Goal: Transaction & Acquisition: Obtain resource

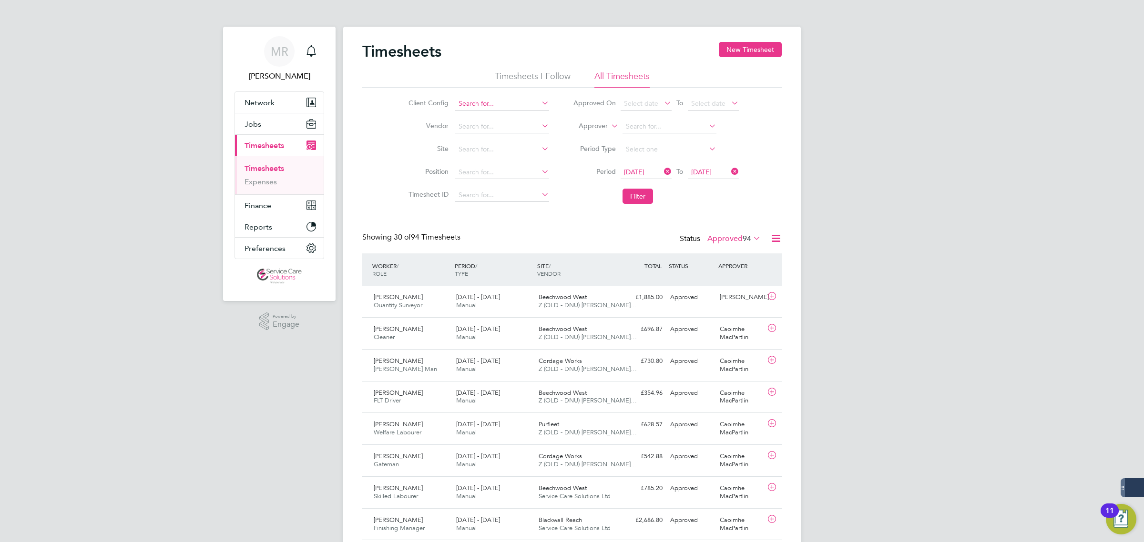
click at [503, 104] on input at bounding box center [502, 103] width 94 height 13
click at [530, 143] on li "Swa n New Homes Limited" at bounding box center [510, 142] width 113 height 13
type input "Swan New Homes Limited"
click at [634, 196] on button "Filter" at bounding box center [637, 196] width 30 height 15
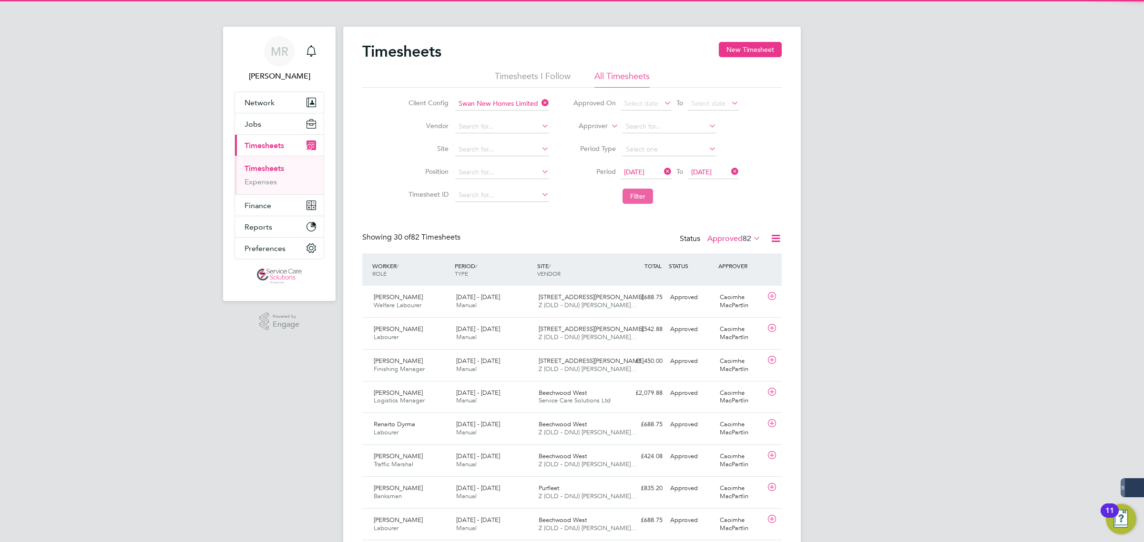
scroll to position [24, 82]
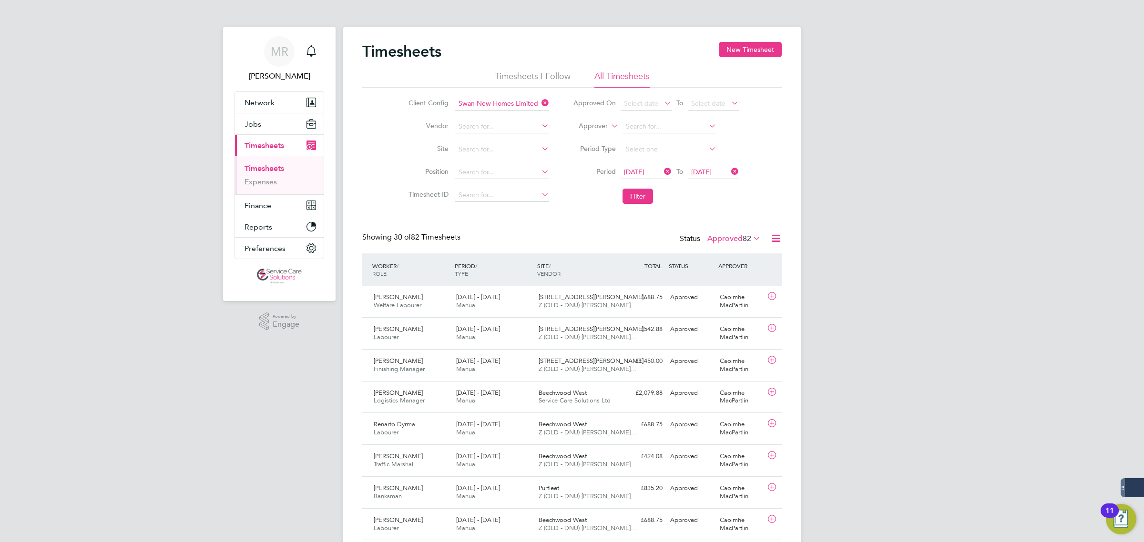
click at [777, 237] on icon at bounding box center [776, 239] width 12 height 12
click at [736, 278] on li "Download Timesheets Report" at bounding box center [716, 280] width 126 height 13
click at [539, 101] on icon at bounding box center [539, 102] width 0 height 13
click at [501, 101] on input at bounding box center [502, 103] width 94 height 13
click at [525, 132] on li "Swan Housing Association Limited" at bounding box center [509, 129] width 111 height 13
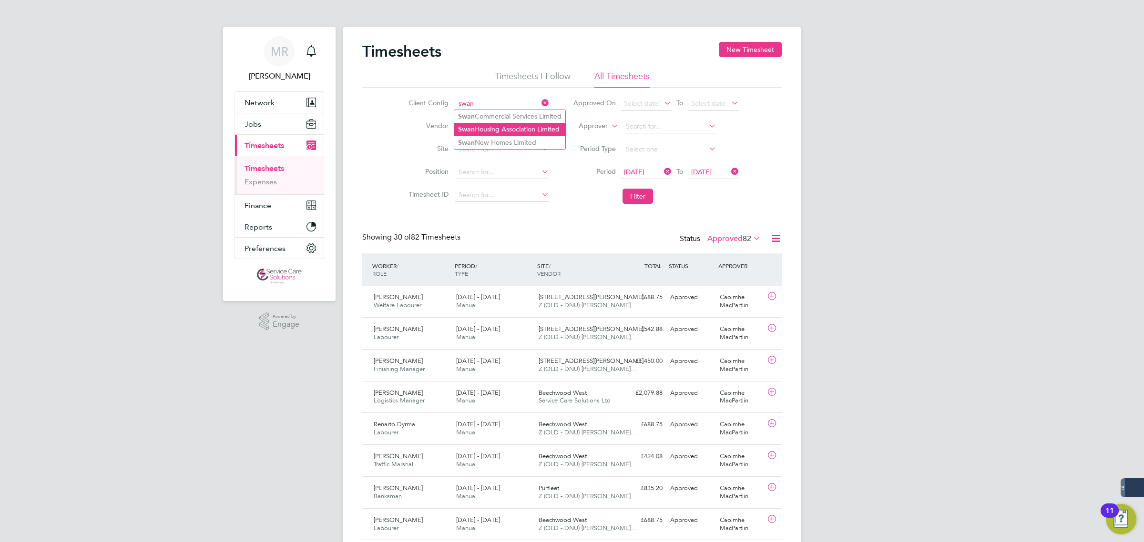
type input "Swan Housing Association Limited"
click at [638, 198] on button "Filter" at bounding box center [637, 196] width 30 height 15
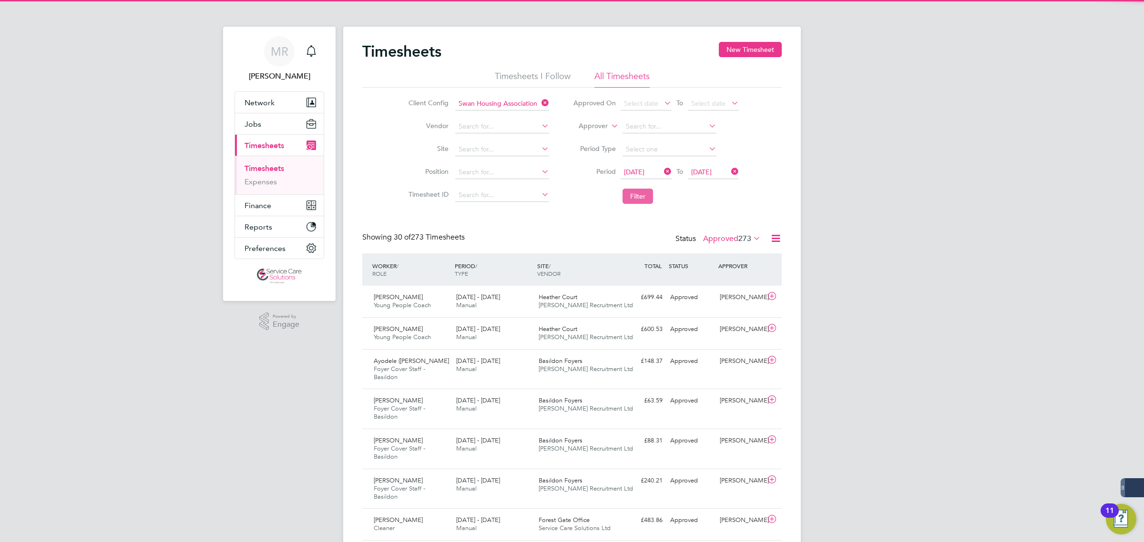
scroll to position [32, 82]
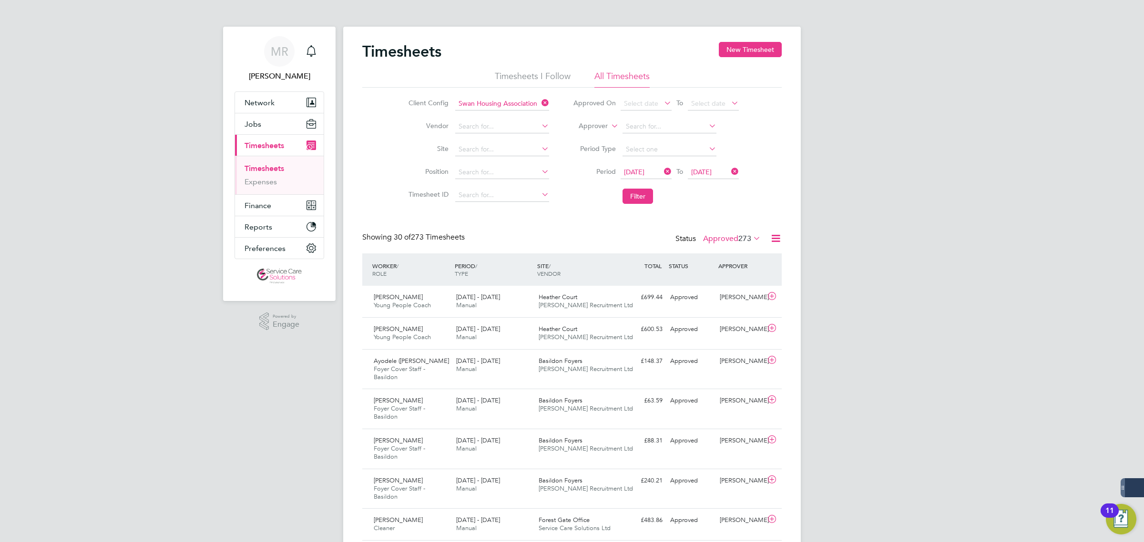
click at [777, 241] on icon at bounding box center [776, 239] width 12 height 12
click at [720, 277] on li "Download Timesheets Report" at bounding box center [716, 280] width 126 height 13
click at [539, 99] on icon at bounding box center [539, 102] width 0 height 13
click at [508, 103] on input at bounding box center [502, 103] width 94 height 13
type input "south"
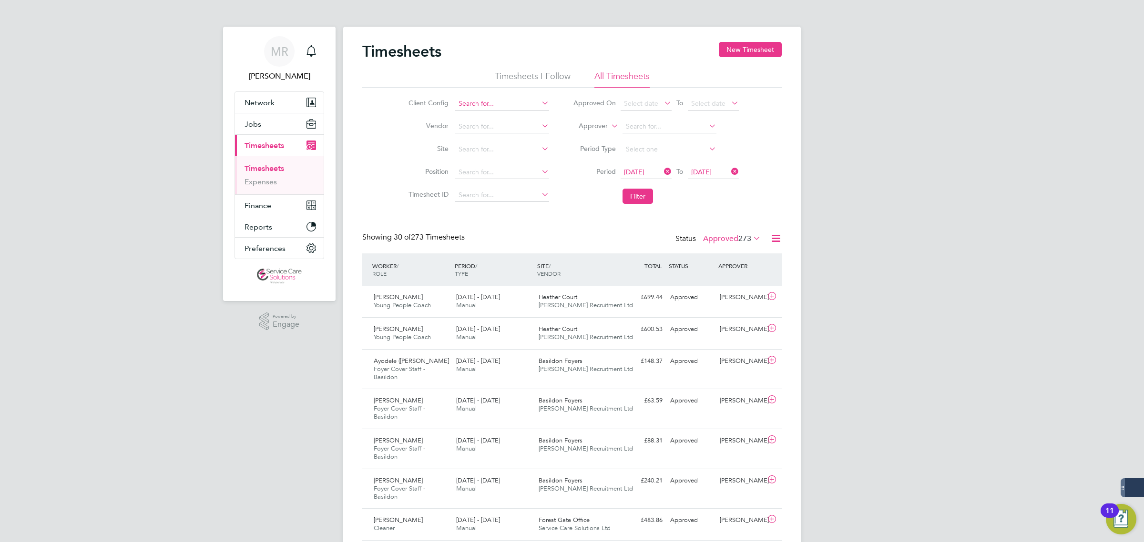
click at [481, 103] on input at bounding box center [502, 103] width 94 height 13
click at [479, 118] on b "Southern" at bounding box center [472, 116] width 28 height 8
type input "Southern Housing"
click at [643, 174] on span "05 Apr 2021" at bounding box center [634, 172] width 20 height 9
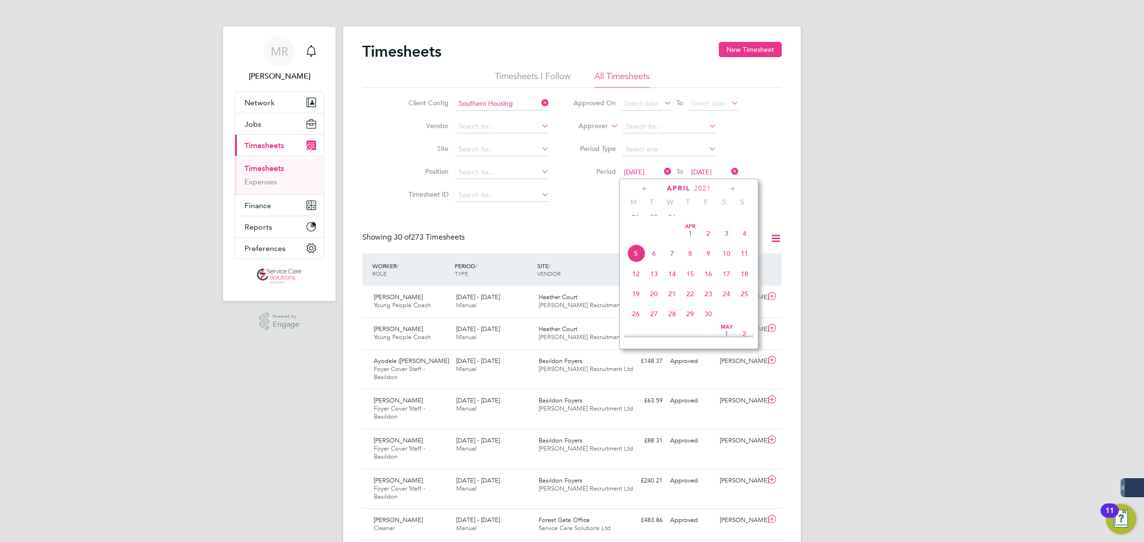
click at [733, 187] on icon at bounding box center [732, 189] width 9 height 10
click at [733, 188] on icon at bounding box center [732, 189] width 9 height 10
click at [733, 189] on icon at bounding box center [732, 189] width 9 height 10
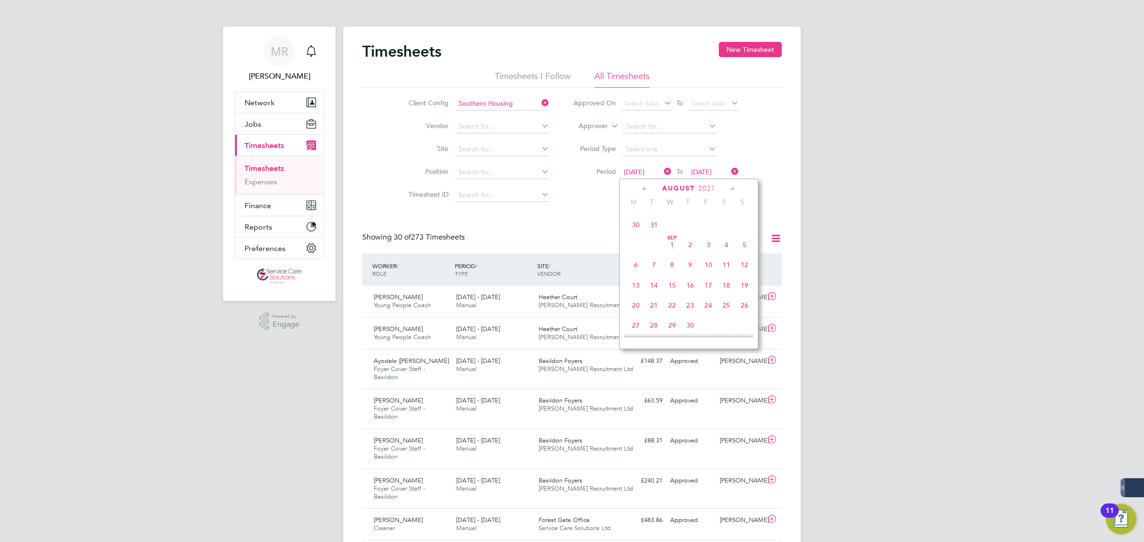
click at [733, 189] on icon at bounding box center [732, 189] width 9 height 10
click at [733, 190] on icon at bounding box center [732, 189] width 9 height 10
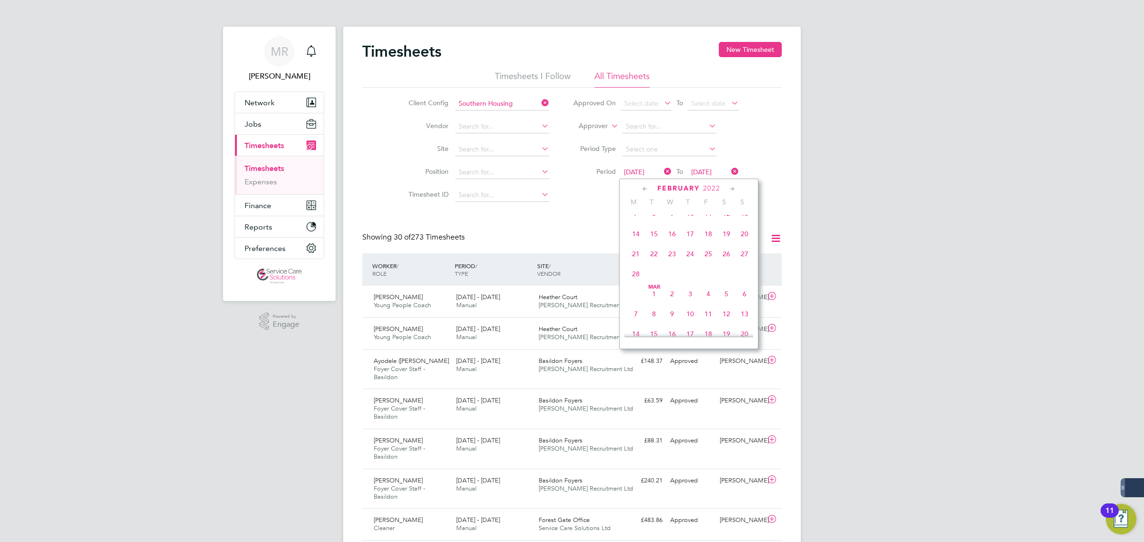
click at [733, 190] on icon at bounding box center [732, 189] width 9 height 10
click at [628, 216] on span "4" at bounding box center [636, 207] width 18 height 18
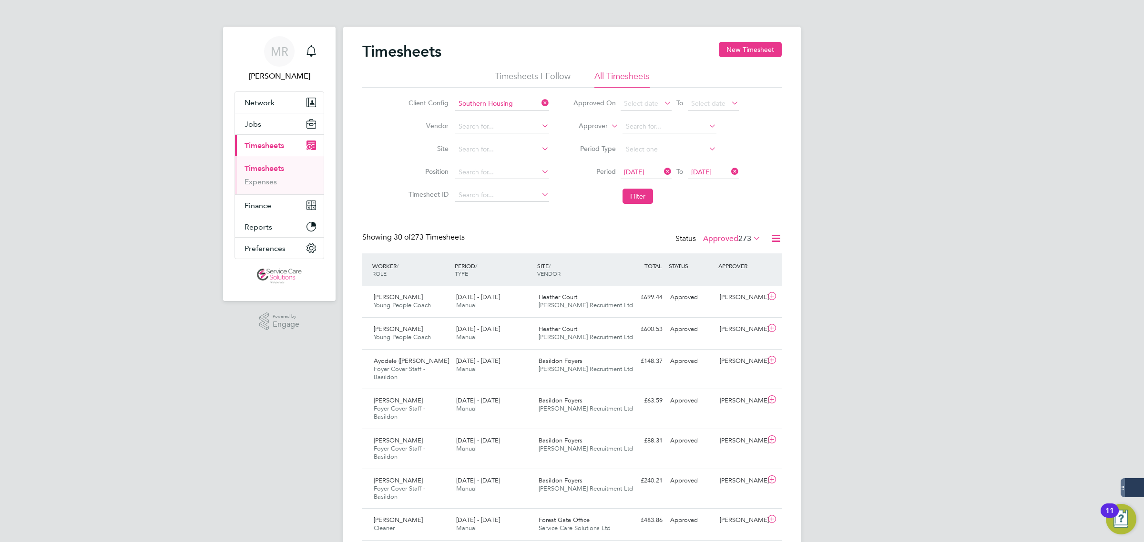
click at [715, 166] on span "04 Apr 2022" at bounding box center [713, 172] width 51 height 13
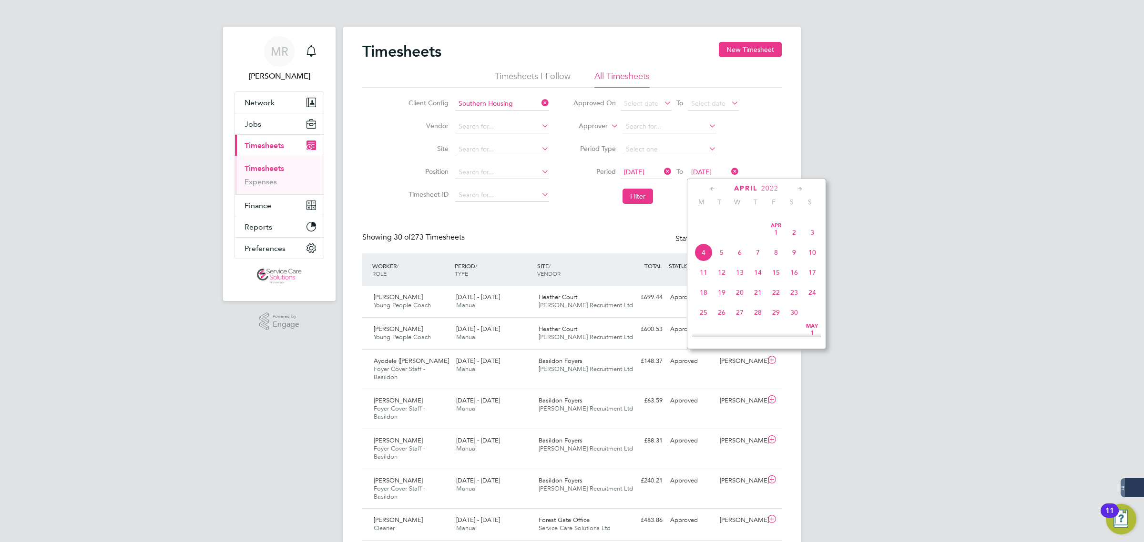
click at [798, 191] on icon at bounding box center [799, 189] width 9 height 10
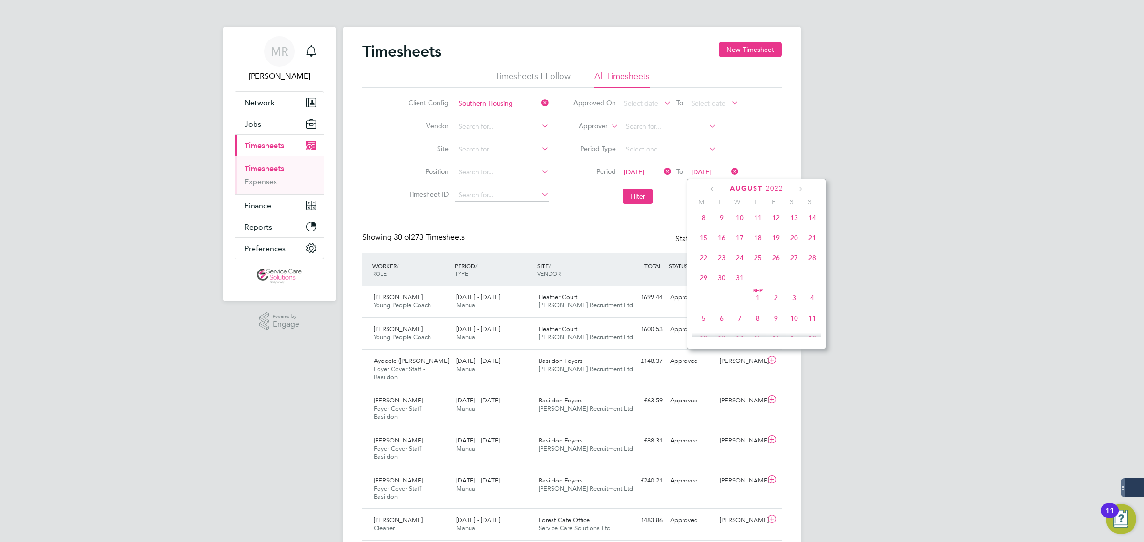
click at [798, 191] on icon at bounding box center [799, 189] width 9 height 10
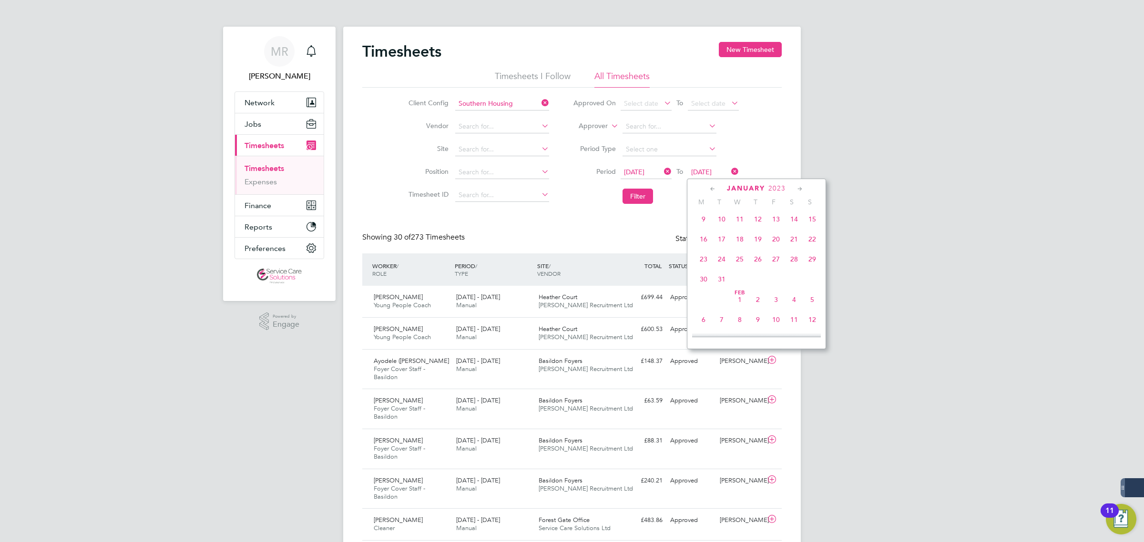
click at [798, 191] on icon at bounding box center [799, 189] width 9 height 10
click at [800, 189] on icon at bounding box center [799, 189] width 9 height 10
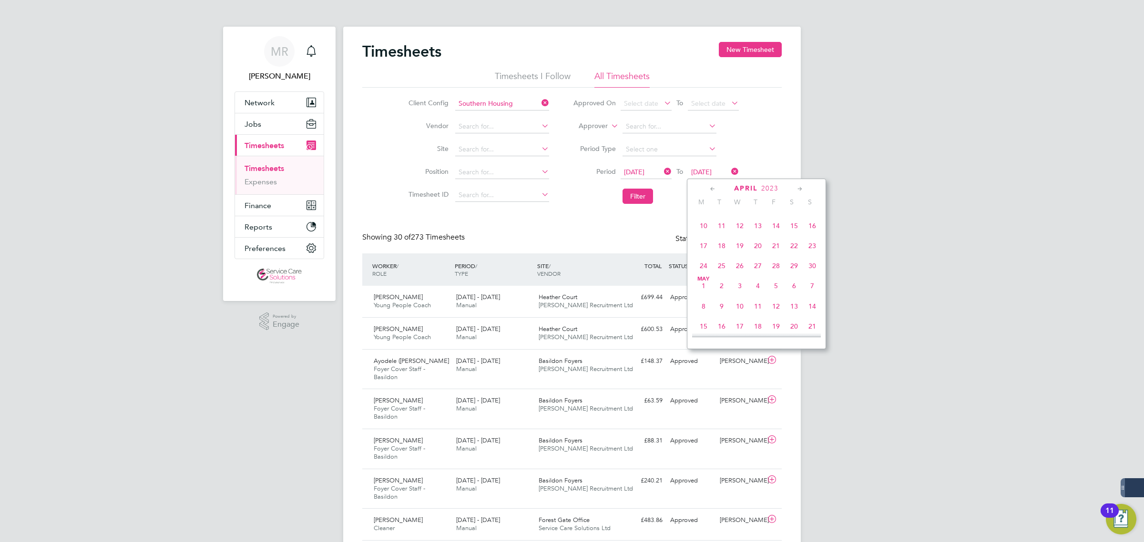
click at [813, 194] on span "2" at bounding box center [812, 185] width 18 height 18
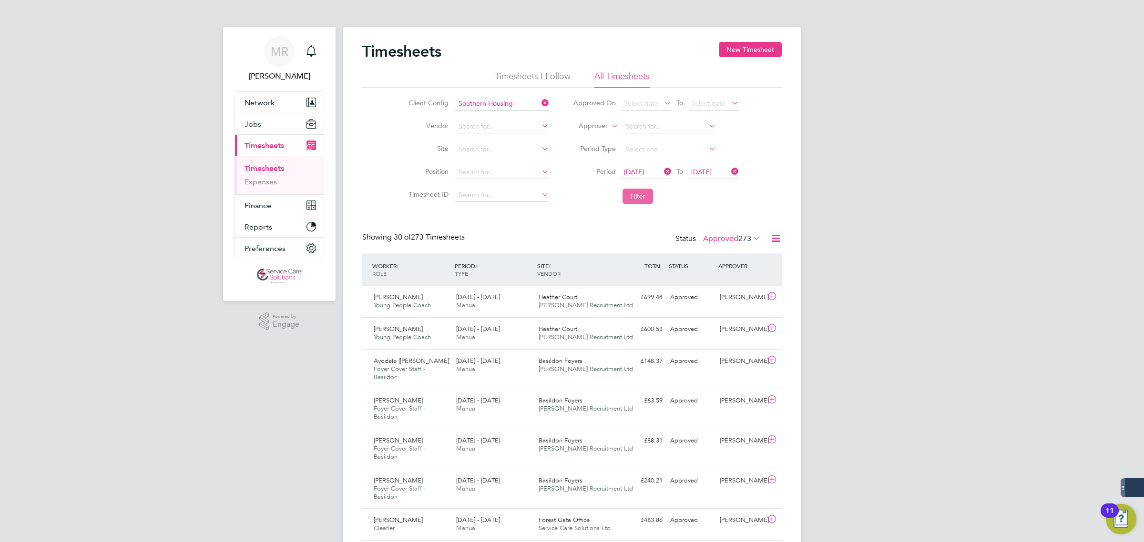
click at [639, 198] on button "Filter" at bounding box center [637, 196] width 30 height 15
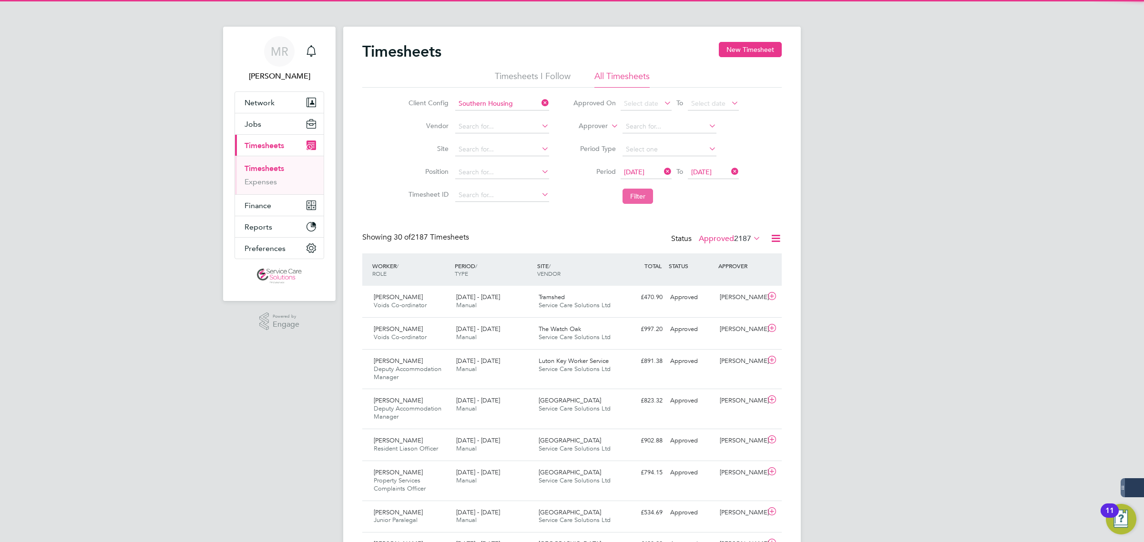
scroll to position [32, 82]
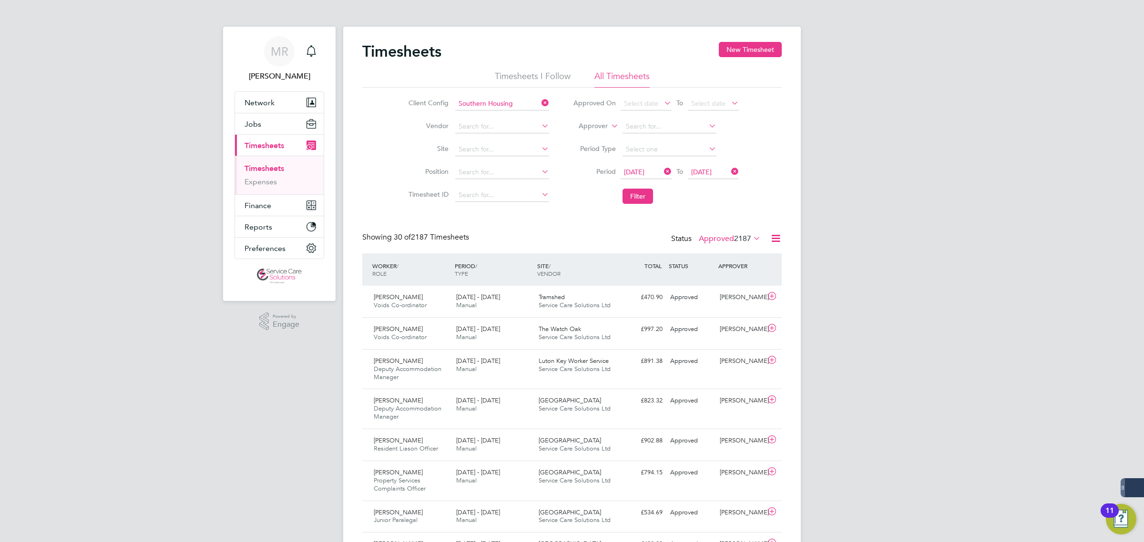
click at [775, 239] on icon at bounding box center [776, 239] width 12 height 12
click at [713, 278] on li "Download Timesheets Report" at bounding box center [716, 280] width 126 height 13
click at [517, 104] on input "Southern Housing" at bounding box center [502, 103] width 94 height 13
type input "swan"
click at [468, 100] on input at bounding box center [502, 103] width 94 height 13
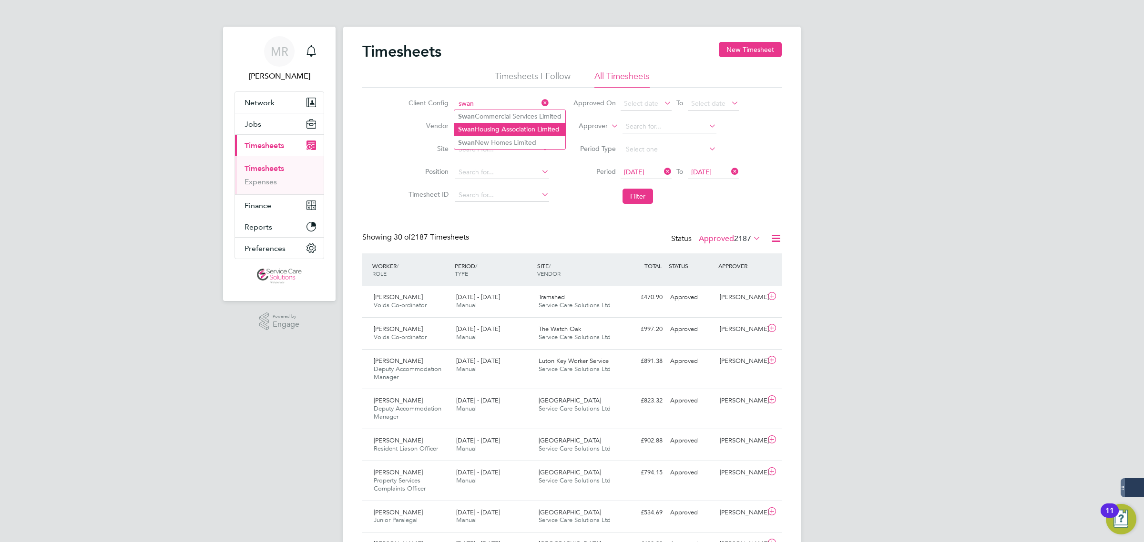
click at [482, 132] on li "Swan Housing Association Limited" at bounding box center [509, 129] width 111 height 13
type input "Swan Housing Association Limited"
click at [642, 203] on button "Filter" at bounding box center [637, 196] width 30 height 15
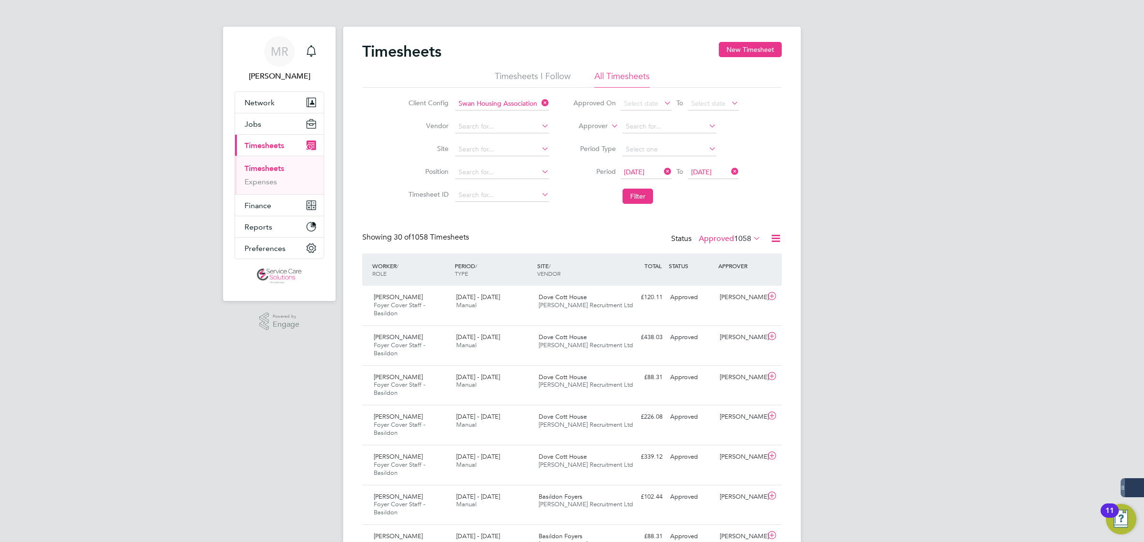
click at [780, 237] on icon at bounding box center [776, 239] width 12 height 12
click at [727, 278] on li "Download Timesheets Report" at bounding box center [716, 280] width 126 height 13
click at [539, 101] on icon at bounding box center [539, 102] width 0 height 13
click at [496, 99] on input at bounding box center [502, 103] width 94 height 13
click at [496, 117] on b "Commer" at bounding box center [487, 116] width 27 height 8
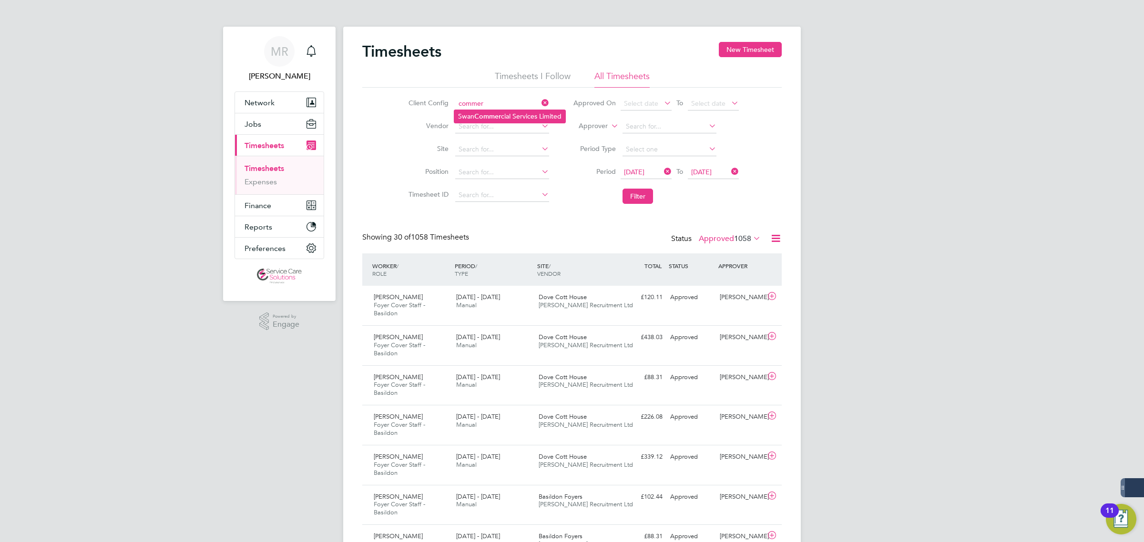
type input "Swan Commercial Services Limited"
click at [641, 201] on button "Filter" at bounding box center [637, 196] width 30 height 15
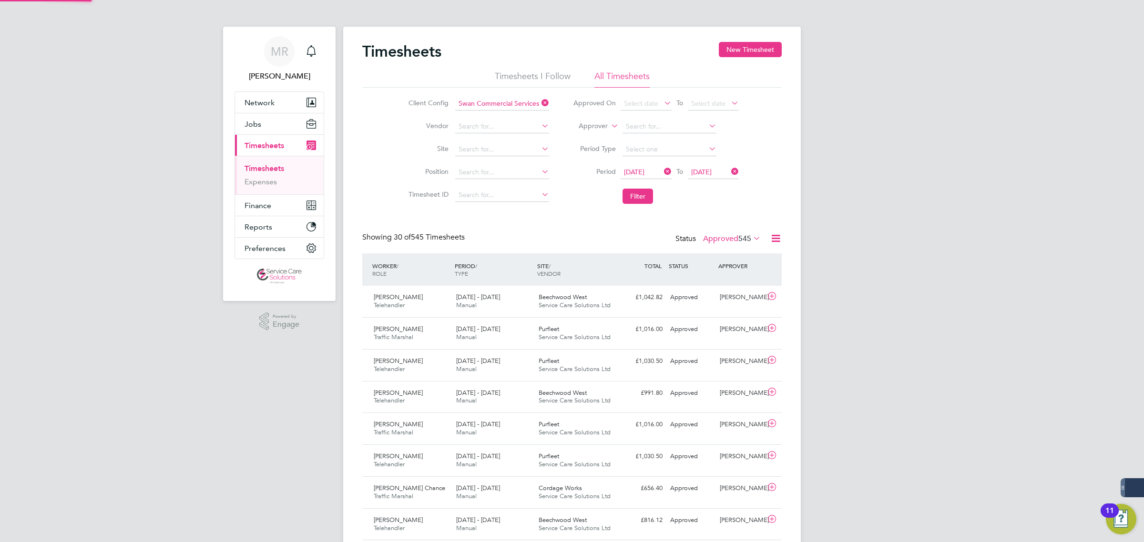
scroll to position [24, 82]
click at [775, 239] on icon at bounding box center [776, 239] width 12 height 12
click at [730, 279] on li "Download Timesheets Report" at bounding box center [716, 280] width 126 height 13
click at [528, 101] on input at bounding box center [502, 103] width 94 height 13
click at [510, 128] on li "Swan New Homes Limited" at bounding box center [509, 129] width 110 height 13
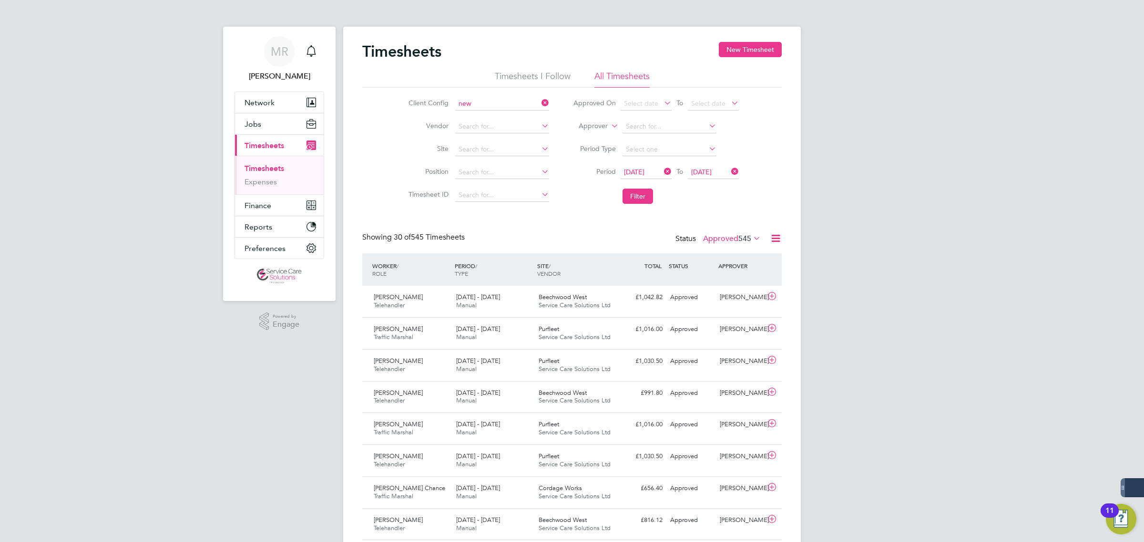
type input "Swan New Homes Limited"
click at [627, 195] on button "Filter" at bounding box center [637, 196] width 30 height 15
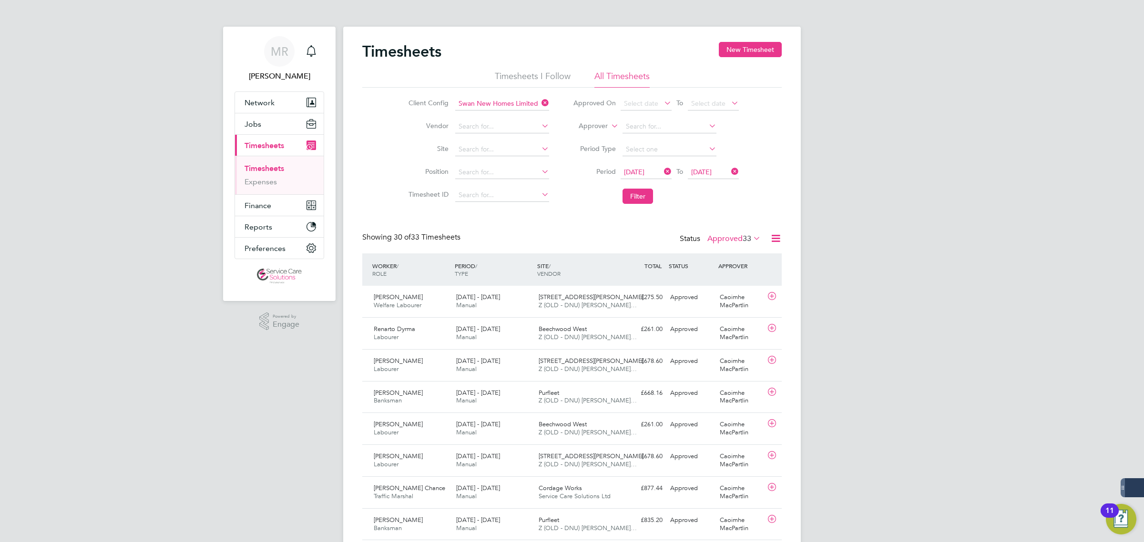
click at [778, 239] on icon at bounding box center [776, 239] width 12 height 12
click at [720, 280] on li "Download Timesheets Report" at bounding box center [716, 280] width 126 height 13
click at [264, 115] on button "Jobs" at bounding box center [279, 123] width 89 height 21
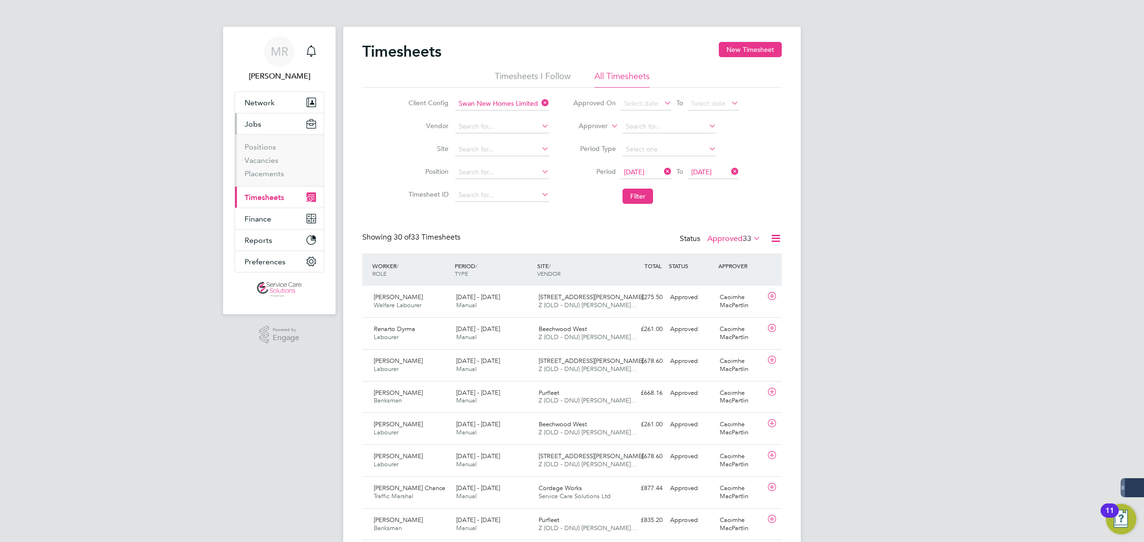
click at [263, 122] on button "Jobs" at bounding box center [279, 123] width 89 height 21
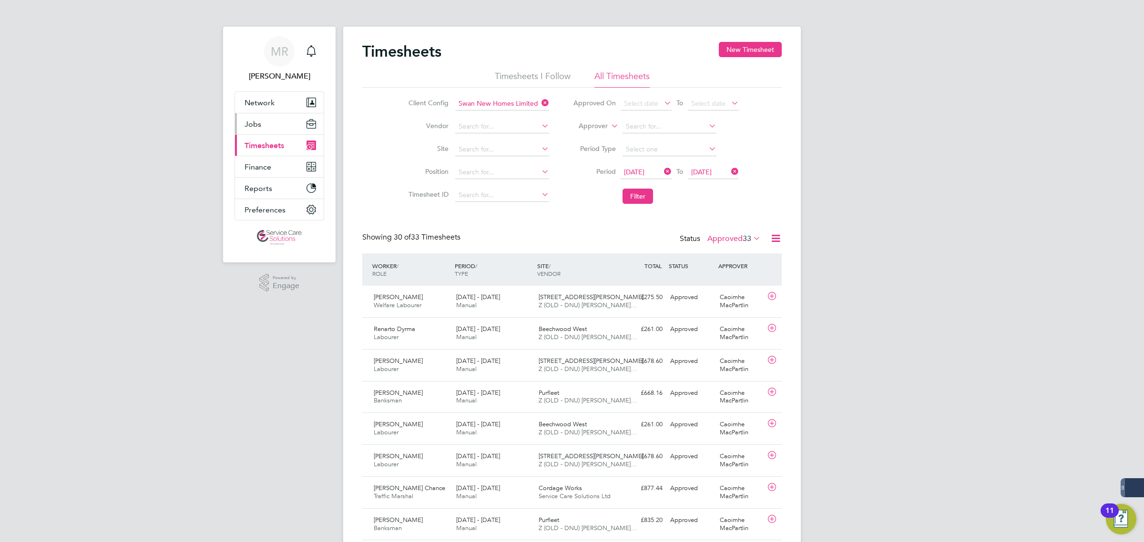
click at [263, 122] on button "Jobs" at bounding box center [279, 123] width 89 height 21
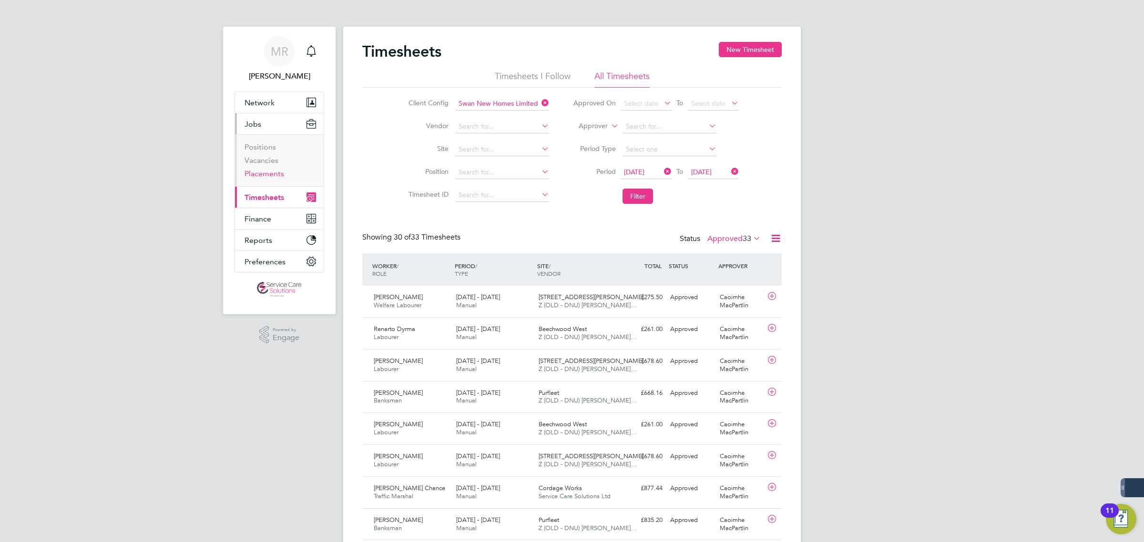
click at [268, 173] on link "Placements" at bounding box center [264, 173] width 40 height 9
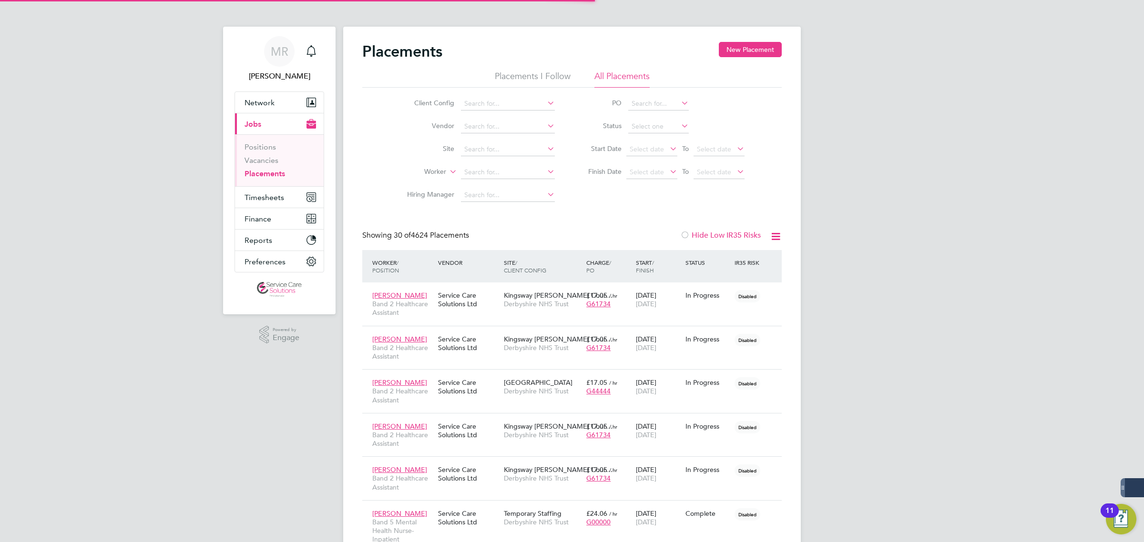
scroll to position [27, 82]
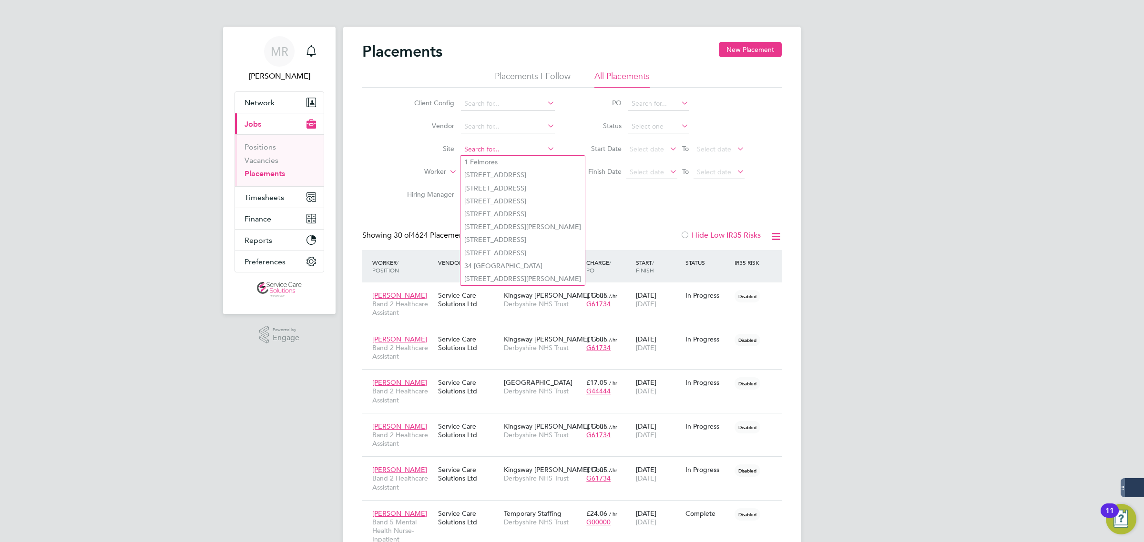
click at [491, 147] on input at bounding box center [508, 149] width 94 height 13
click at [492, 200] on li "[GEOGRAPHIC_DATA]" at bounding box center [555, 199] width 191 height 12
type input "[GEOGRAPHIC_DATA]"
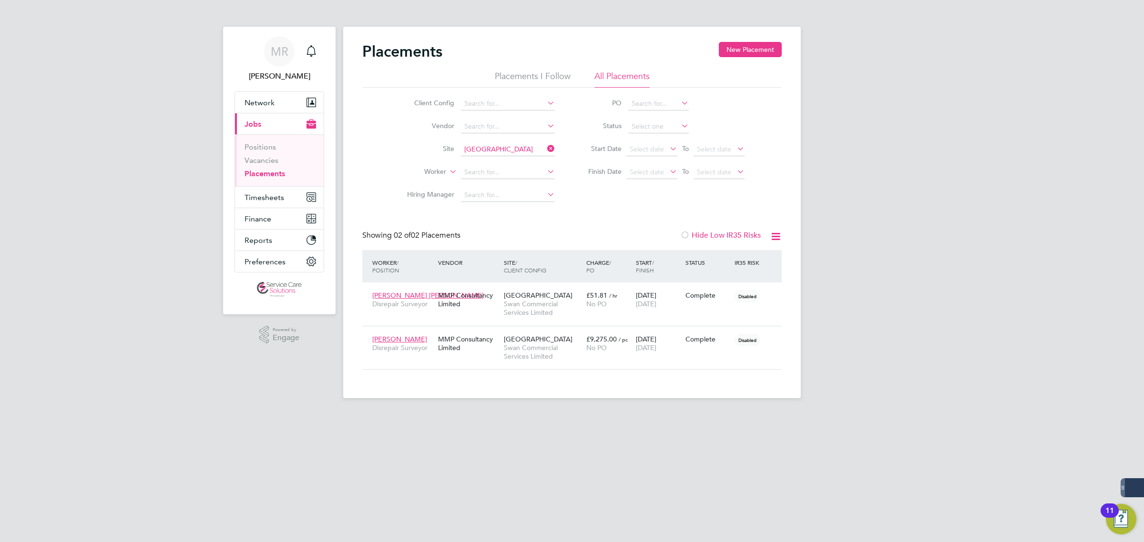
click at [545, 146] on icon at bounding box center [545, 148] width 0 height 13
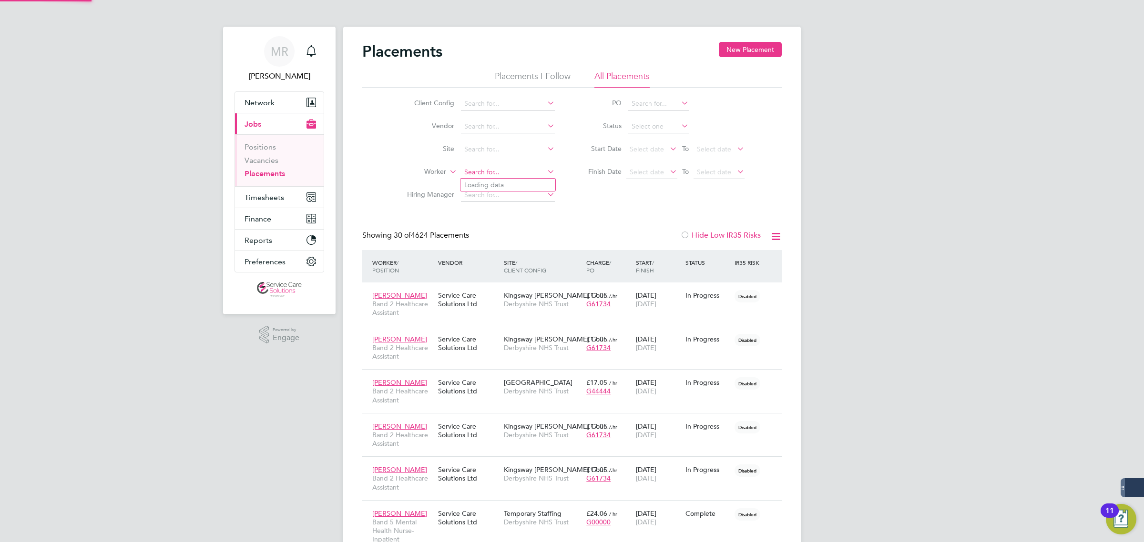
click at [492, 166] on input at bounding box center [508, 172] width 94 height 13
type input "support"
click at [470, 170] on input at bounding box center [508, 172] width 94 height 13
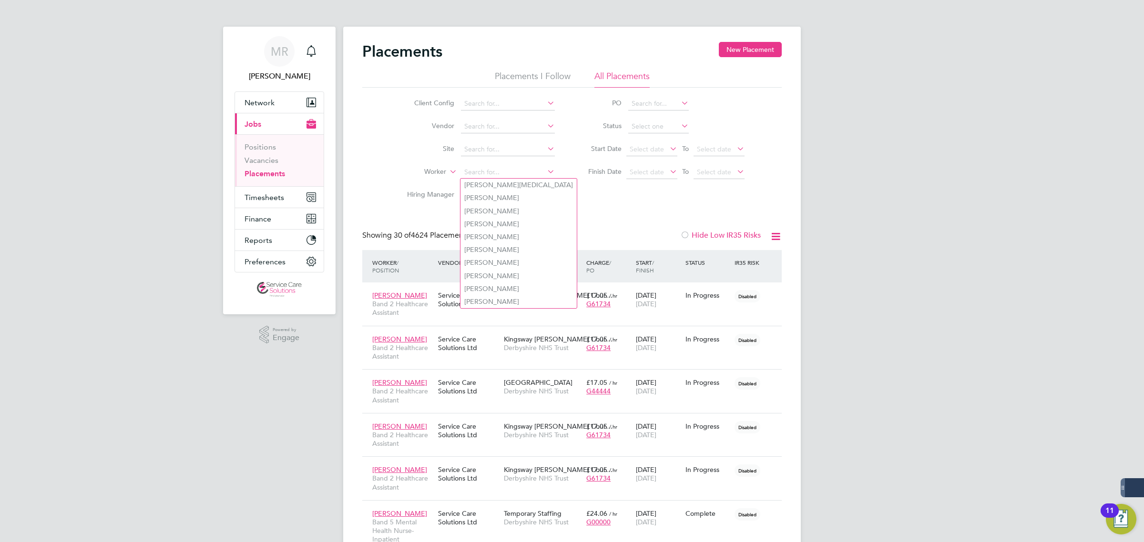
click at [436, 174] on label "Worker" at bounding box center [418, 172] width 55 height 10
click at [437, 195] on li "Position" at bounding box center [416, 195] width 59 height 12
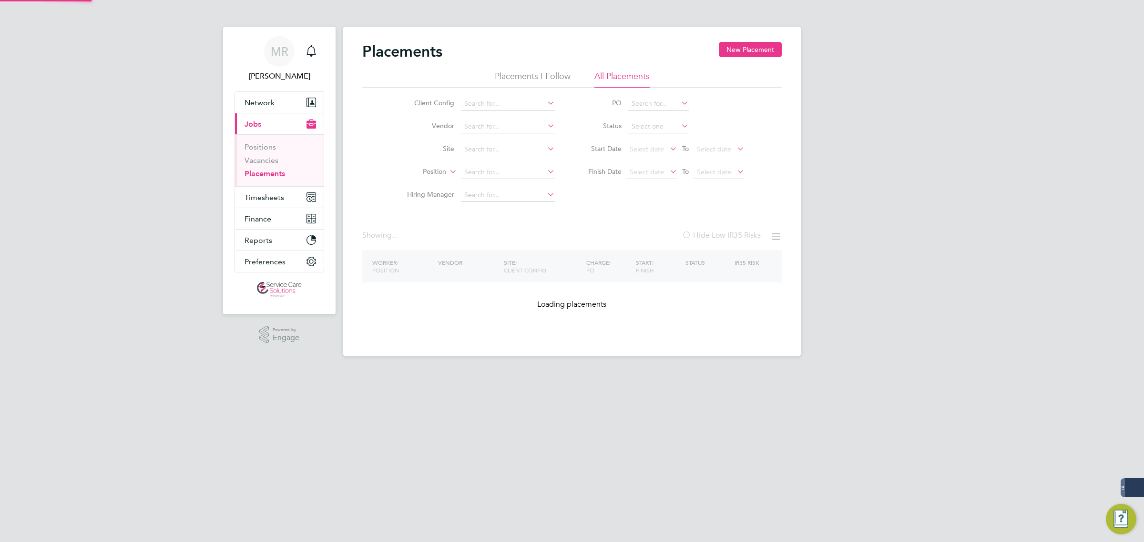
click at [482, 179] on li "Position" at bounding box center [476, 172] width 179 height 23
click at [482, 170] on input at bounding box center [508, 172] width 94 height 13
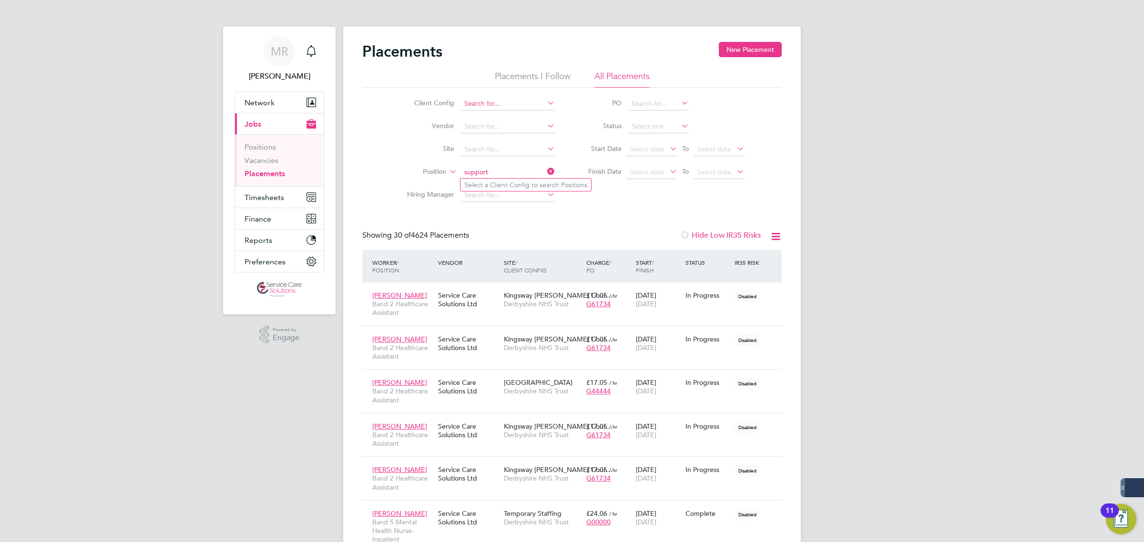
type input "support"
click at [475, 108] on input at bounding box center [508, 103] width 94 height 13
click at [520, 112] on li "Southern Housing" at bounding box center [507, 116] width 95 height 13
type input "Southern Housing"
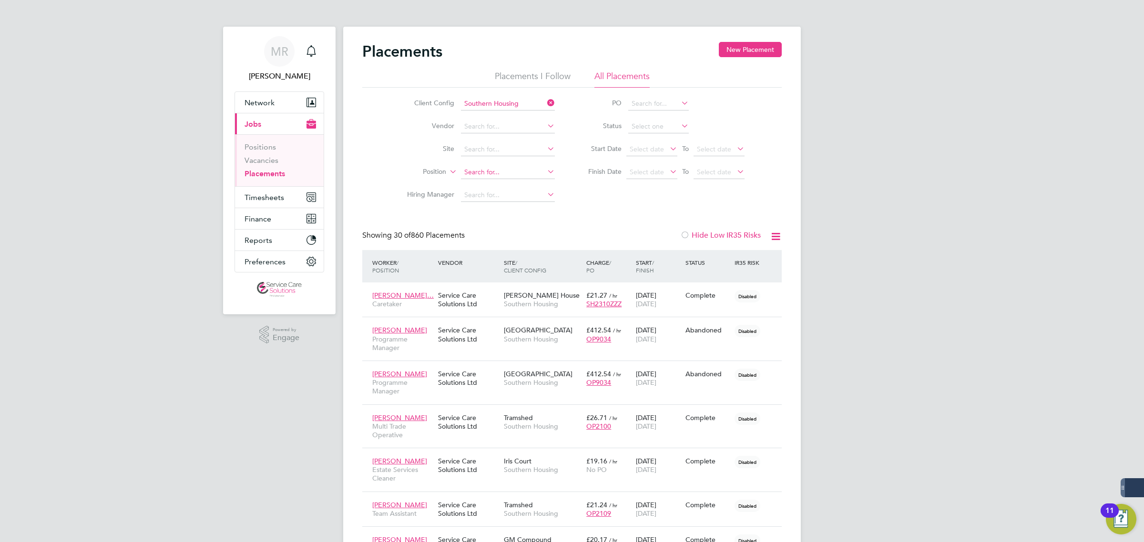
click at [489, 167] on input at bounding box center [508, 172] width 94 height 13
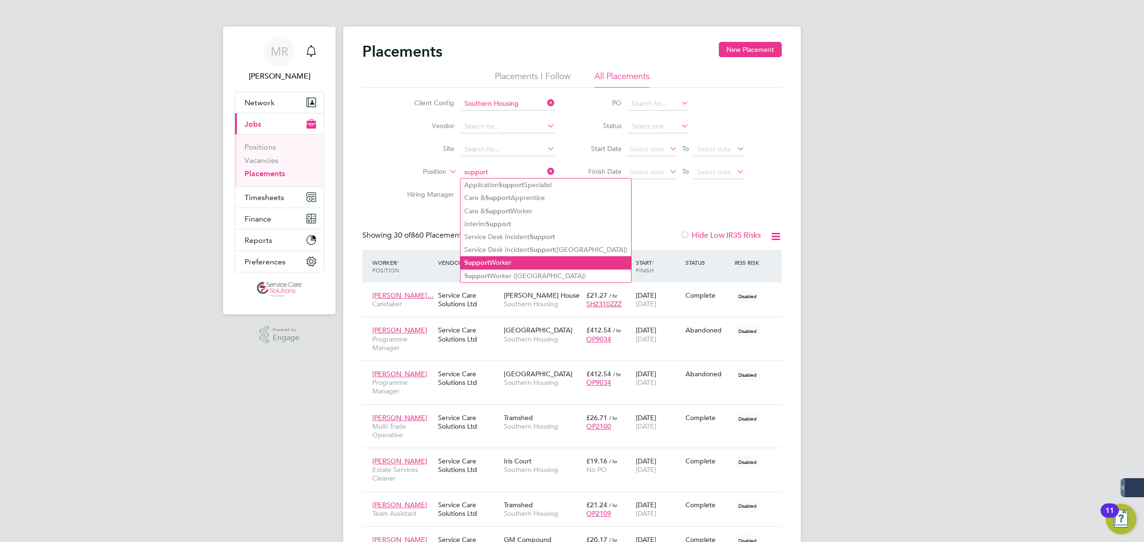
click at [517, 267] on li "Support Worker" at bounding box center [545, 262] width 171 height 13
type input "Support Worker"
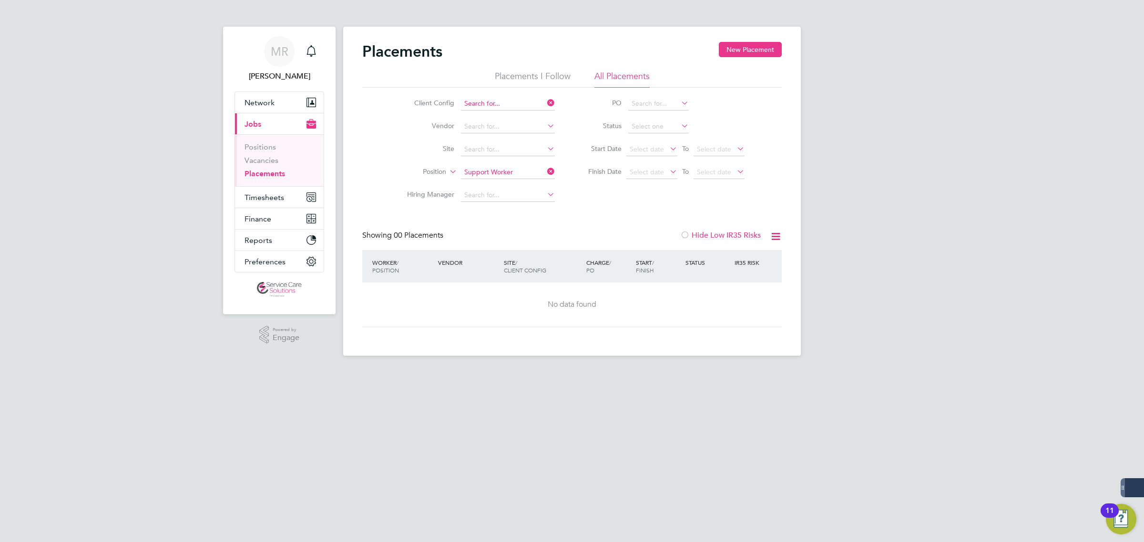
click at [527, 104] on input at bounding box center [508, 103] width 94 height 13
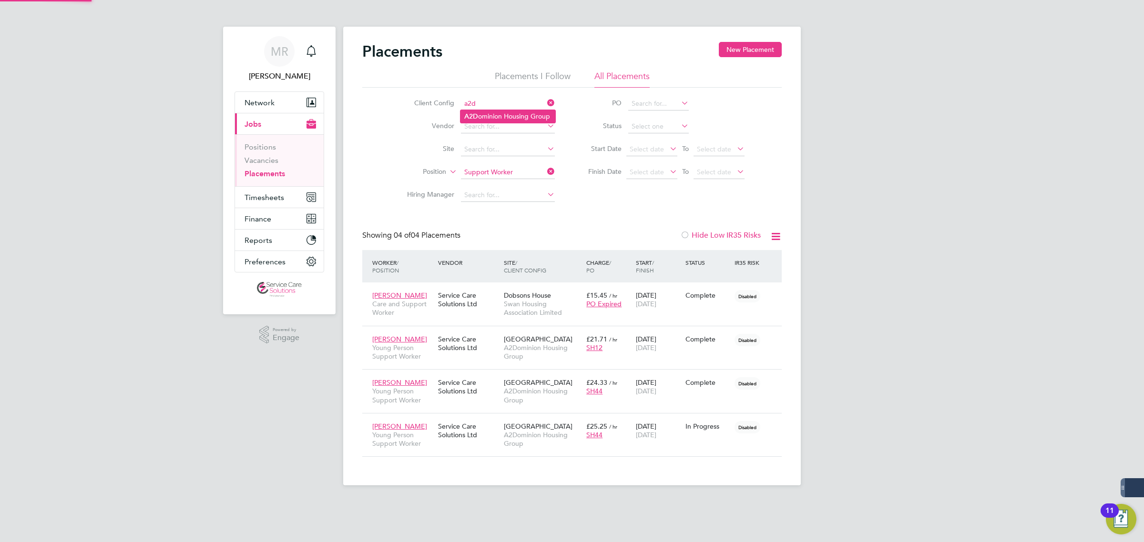
click at [519, 112] on li "A2D ominion Housing Group" at bounding box center [507, 116] width 95 height 13
type input "A2Dominion Housing Group"
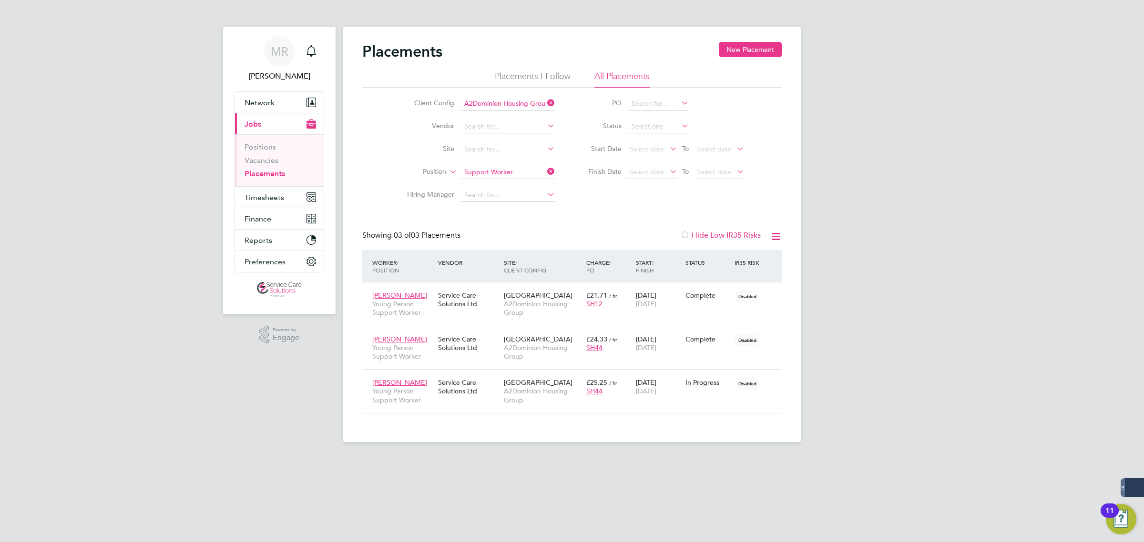
click at [545, 100] on icon at bounding box center [545, 102] width 0 height 13
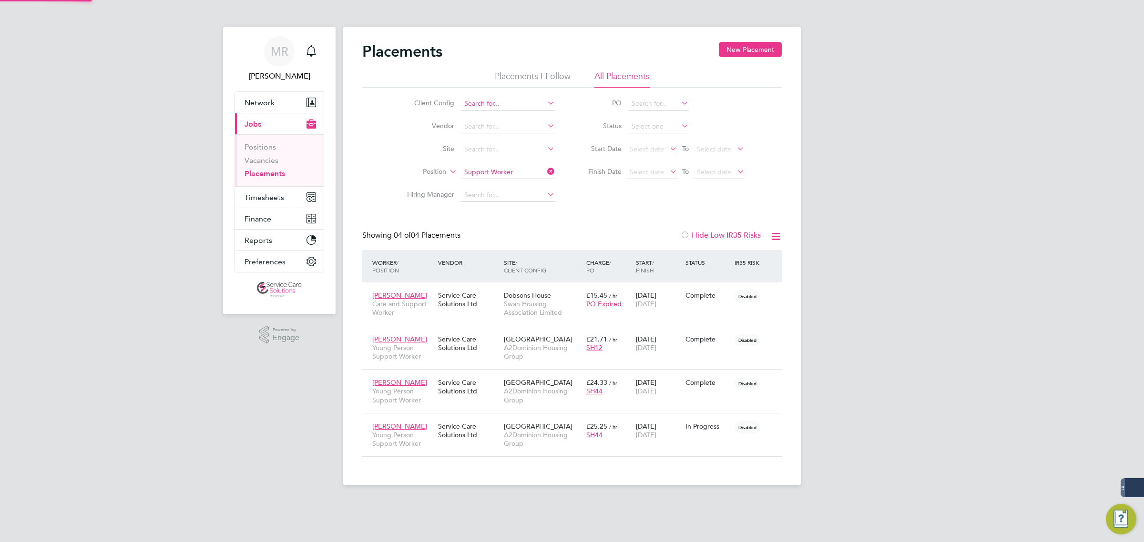
click at [525, 103] on input at bounding box center [508, 103] width 94 height 13
click at [532, 133] on li "Swan Housing Association Limited" at bounding box center [515, 129] width 111 height 13
type input "Swan Housing Association Limited"
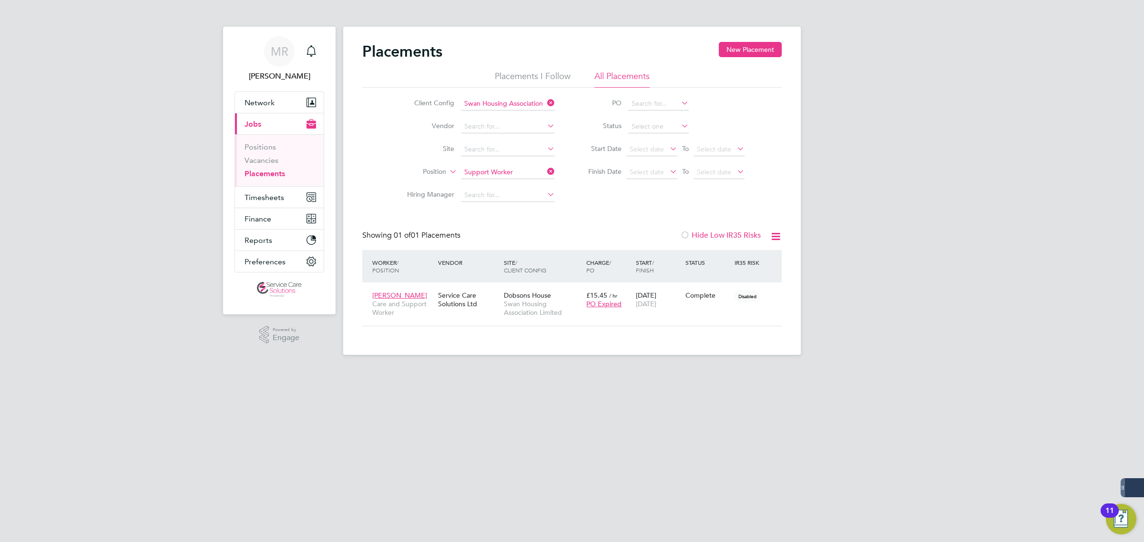
click at [545, 172] on icon at bounding box center [545, 171] width 0 height 13
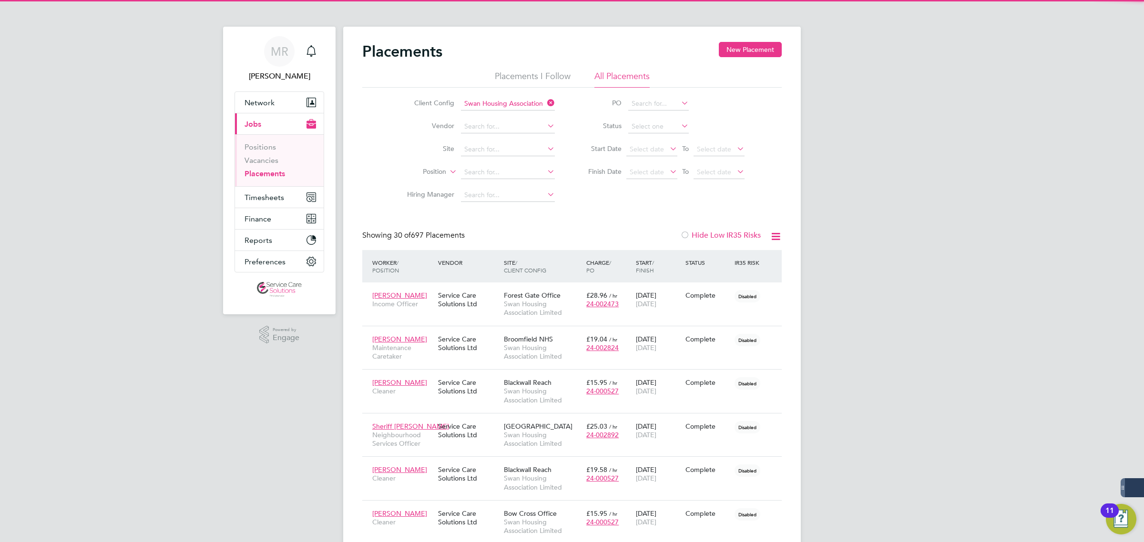
scroll to position [36, 82]
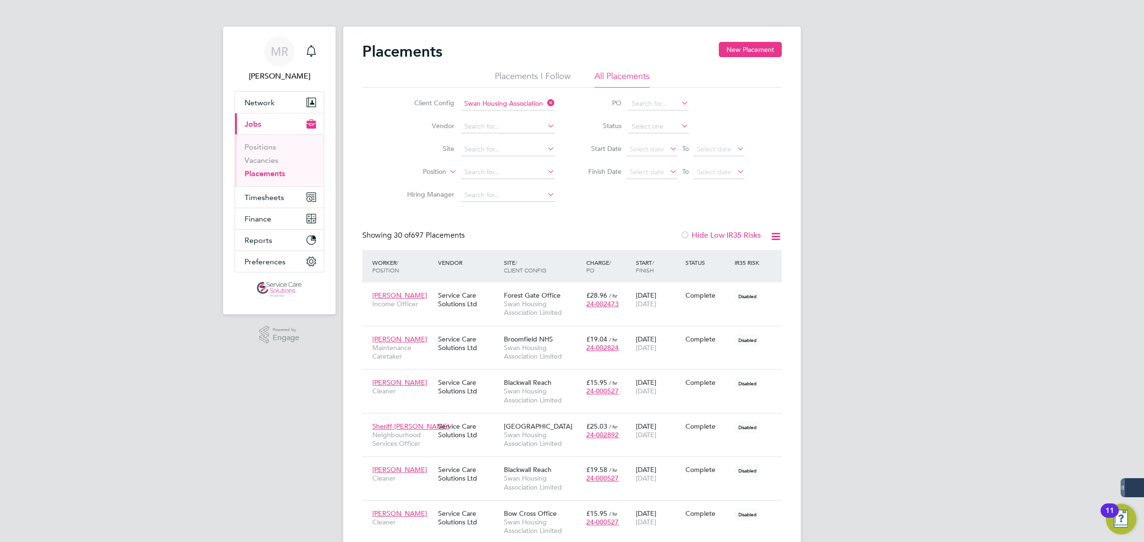
click at [483, 162] on li "Position" at bounding box center [476, 172] width 179 height 23
click at [480, 175] on input at bounding box center [508, 172] width 94 height 13
click at [528, 226] on li "Support ed Housing Officer" at bounding box center [510, 224] width 101 height 13
type input "Supported Housing Officer"
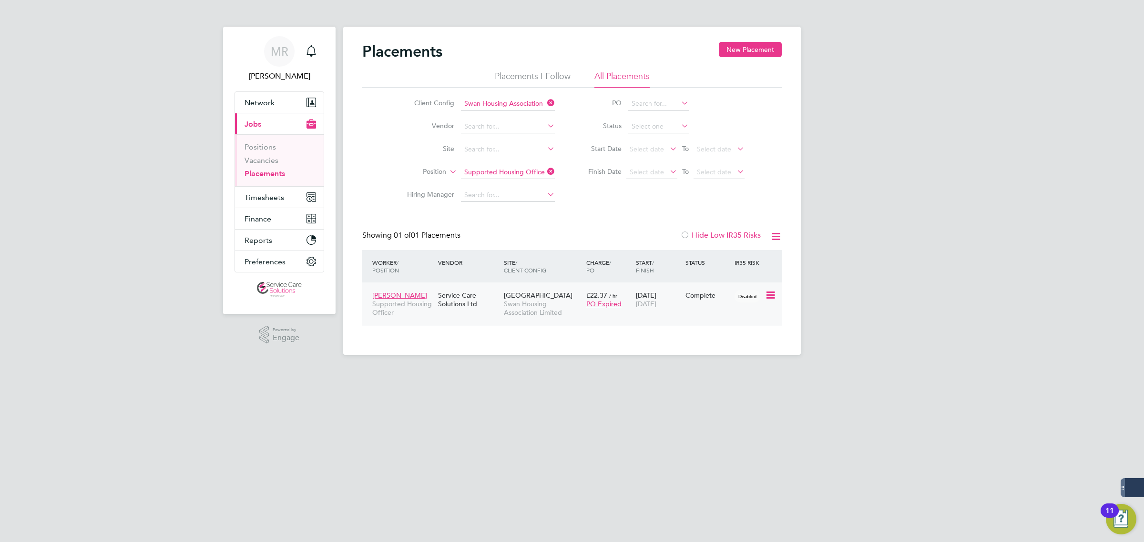
click at [559, 305] on span "Swan Housing Association Limited" at bounding box center [543, 308] width 78 height 17
click at [545, 170] on icon at bounding box center [545, 171] width 0 height 13
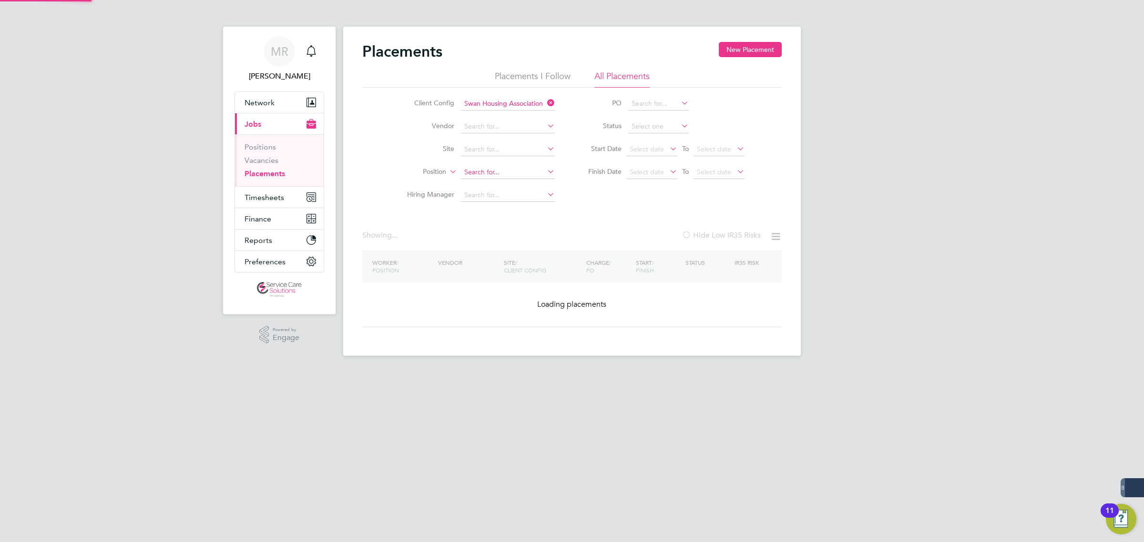
click at [522, 169] on input at bounding box center [508, 172] width 94 height 13
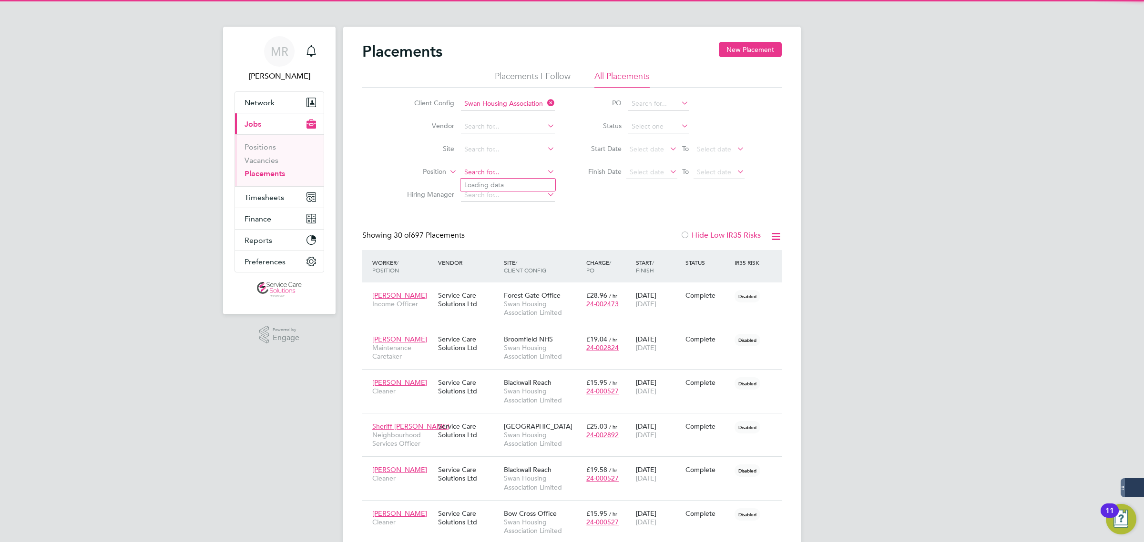
scroll to position [36, 82]
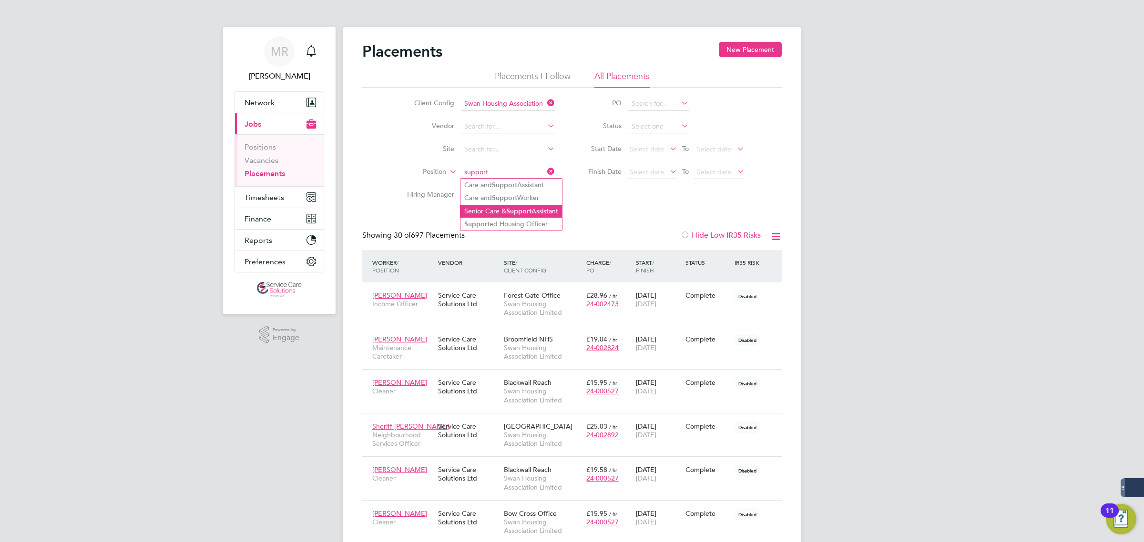
click at [550, 213] on li "Senior Care & Support Assistant" at bounding box center [510, 211] width 101 height 13
type input "Senior Care & Support Assistant"
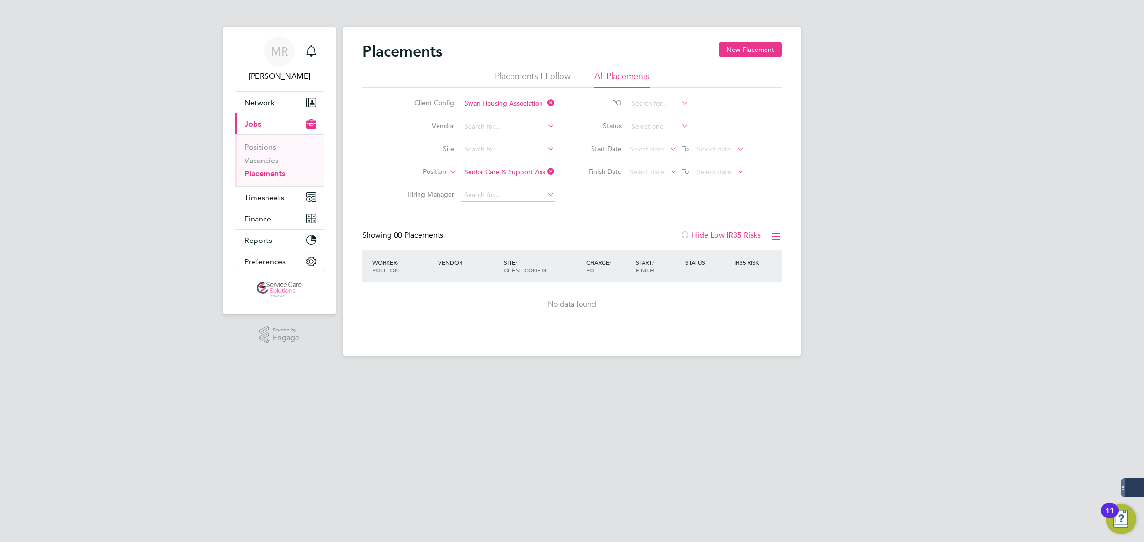
click at [545, 168] on icon at bounding box center [545, 171] width 0 height 13
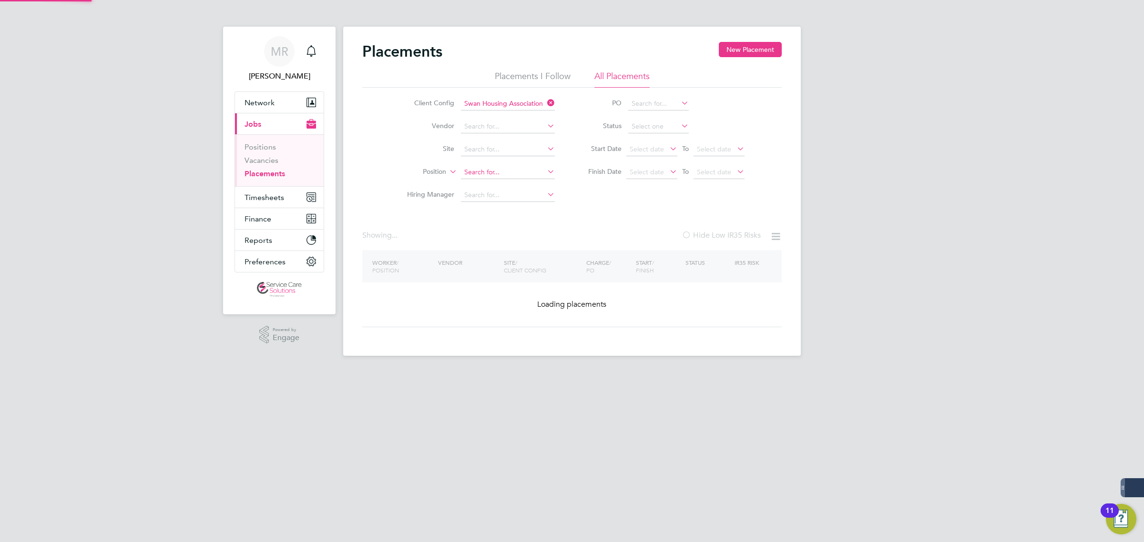
click at [518, 166] on input at bounding box center [508, 172] width 94 height 13
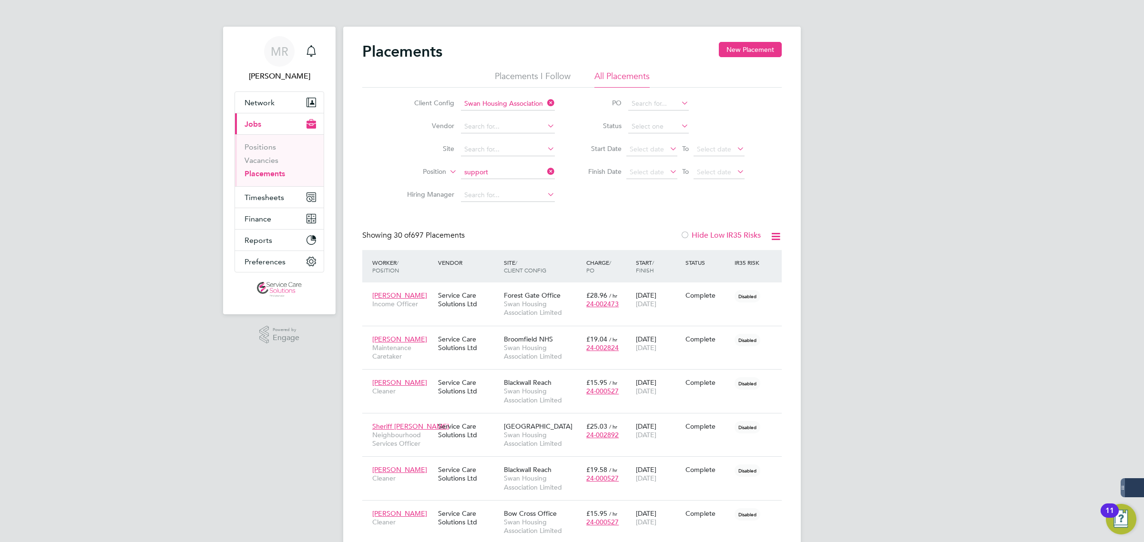
click at [537, 196] on li "Care and Support Worker" at bounding box center [510, 198] width 101 height 13
type input "Care and Support Worker"
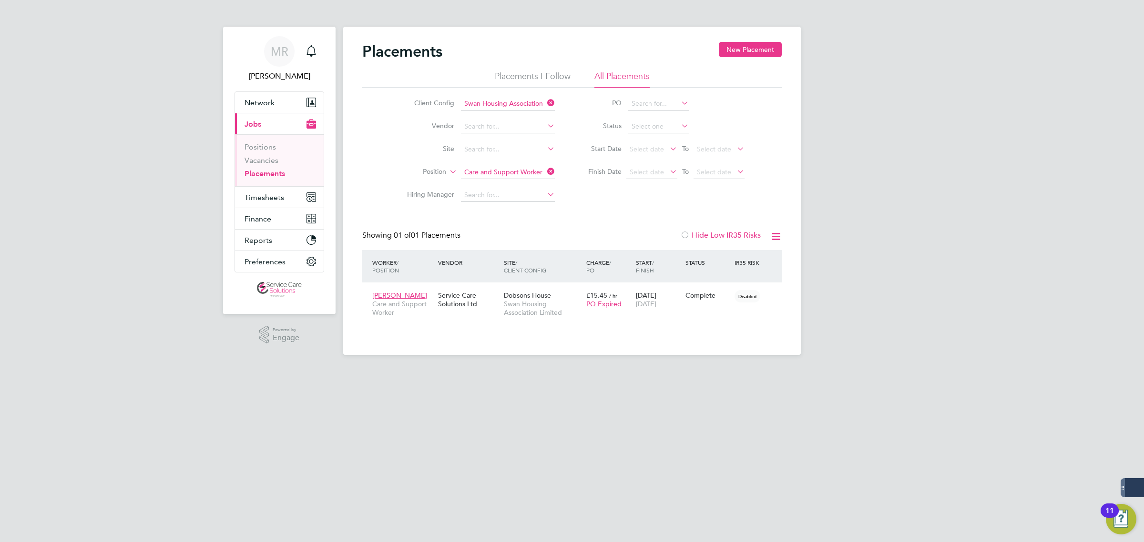
click at [545, 101] on icon at bounding box center [545, 102] width 0 height 13
click at [525, 100] on input at bounding box center [508, 103] width 94 height 13
click at [523, 115] on li "A2D ominion Housing Group" at bounding box center [507, 116] width 95 height 13
type input "A2Dominion Housing Group"
click at [545, 168] on icon at bounding box center [545, 171] width 0 height 13
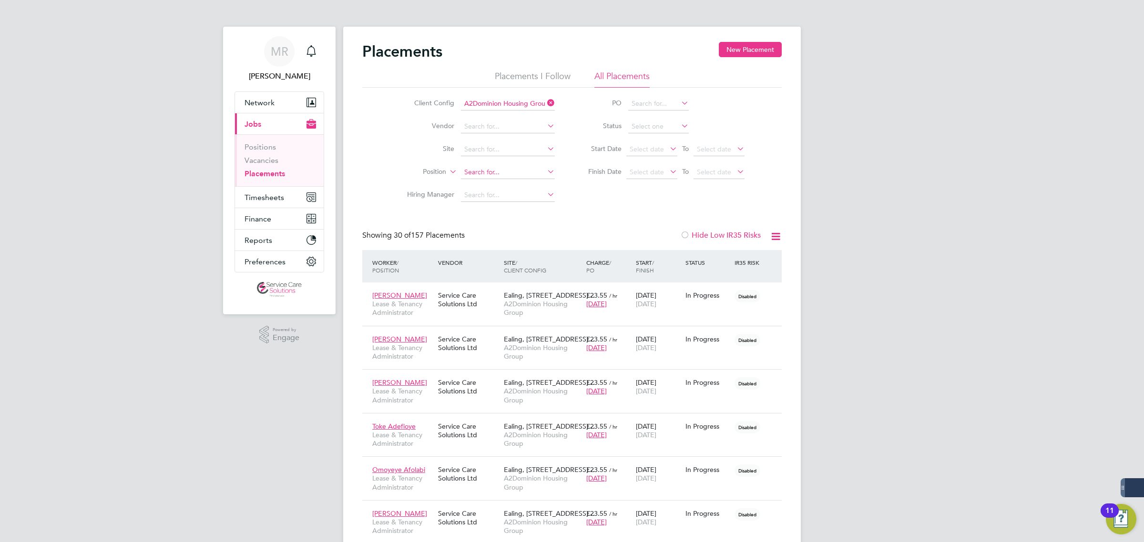
click at [523, 172] on input at bounding box center [508, 172] width 94 height 13
type input "s"
click at [510, 182] on li "Housing Off icer" at bounding box center [507, 185] width 95 height 13
type input "Housing Officer"
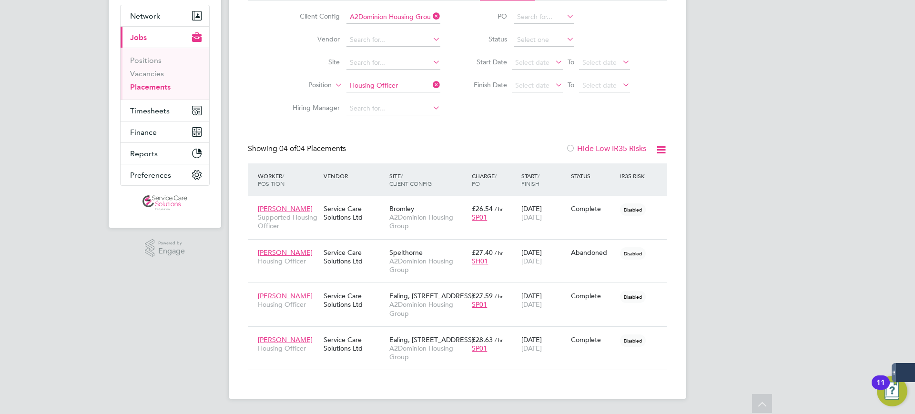
click at [406, 85] on div "Placements I Follow All Placements Client Config A2Dominion Housing Group Vendo…" at bounding box center [457, 52] width 419 height 136
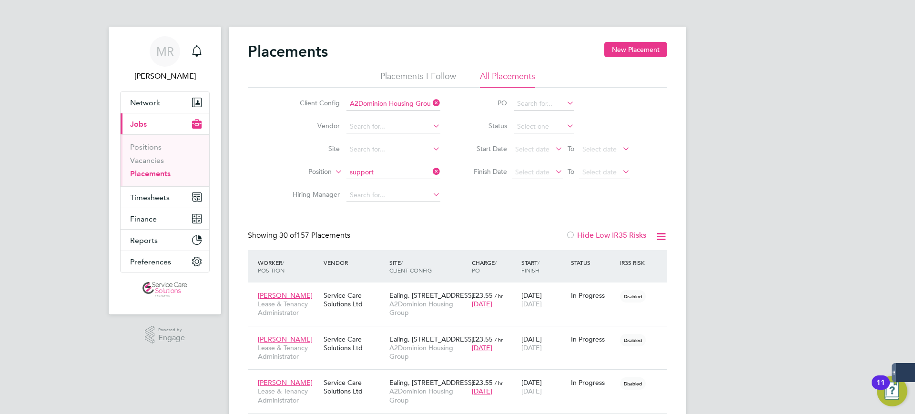
click at [405, 220] on li "Support Officer" at bounding box center [412, 224] width 133 height 13
type input "Support Officer"
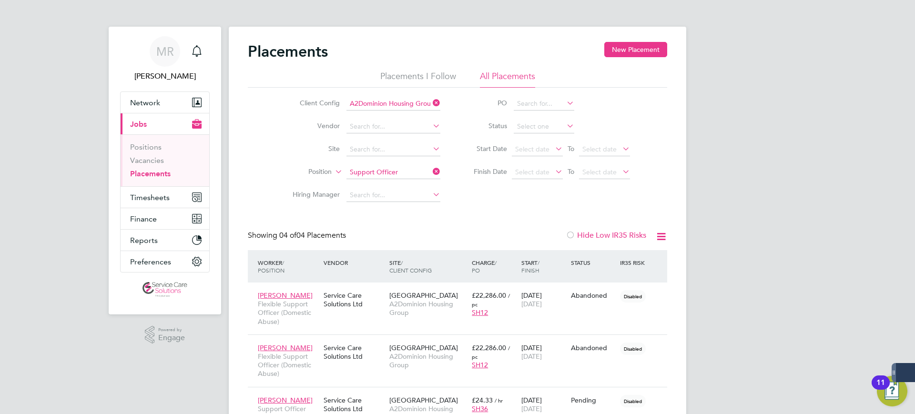
click at [431, 103] on icon at bounding box center [431, 102] width 0 height 13
click at [416, 102] on input at bounding box center [393, 103] width 94 height 13
click at [400, 128] on li "Swan Housing Association Limited" at bounding box center [401, 129] width 111 height 13
type input "Swan Housing Association Limited"
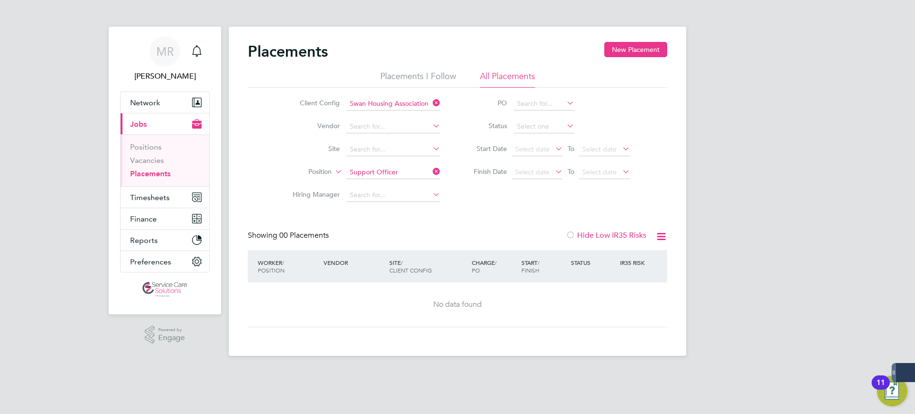
click at [431, 167] on icon at bounding box center [431, 171] width 0 height 13
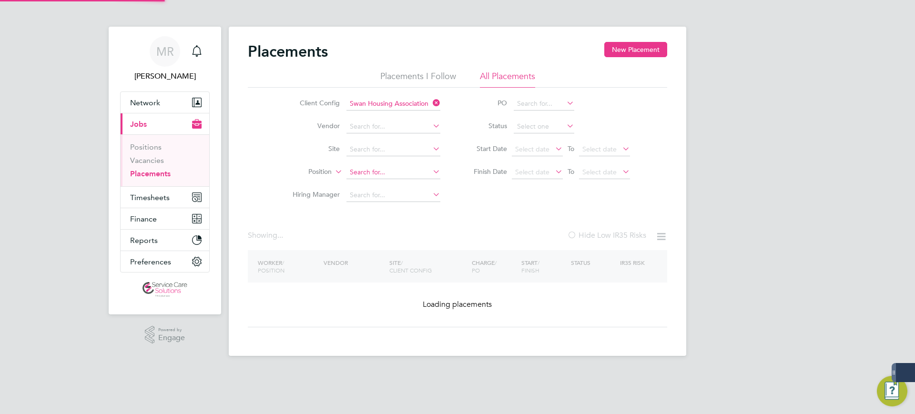
click at [391, 172] on input at bounding box center [393, 172] width 94 height 13
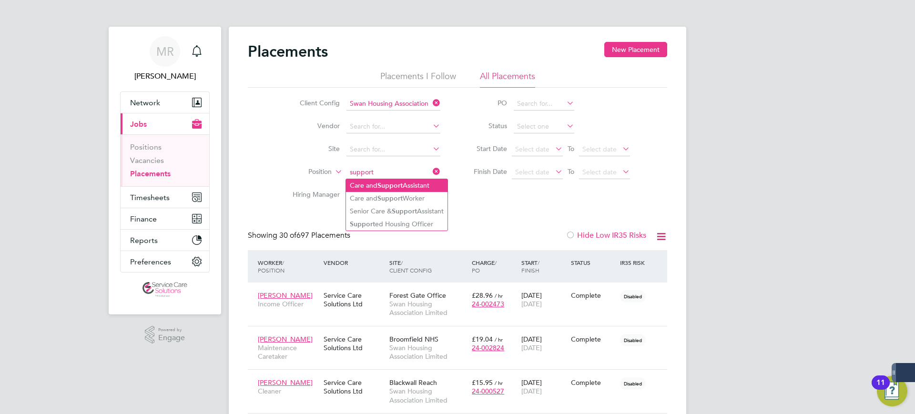
click at [402, 187] on b "Support" at bounding box center [389, 186] width 25 height 8
type input "Care and Support Assistant"
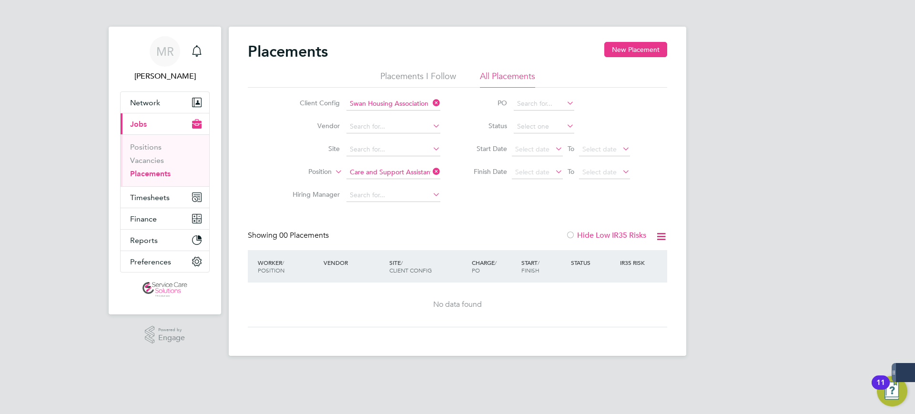
click at [431, 169] on icon at bounding box center [431, 171] width 0 height 13
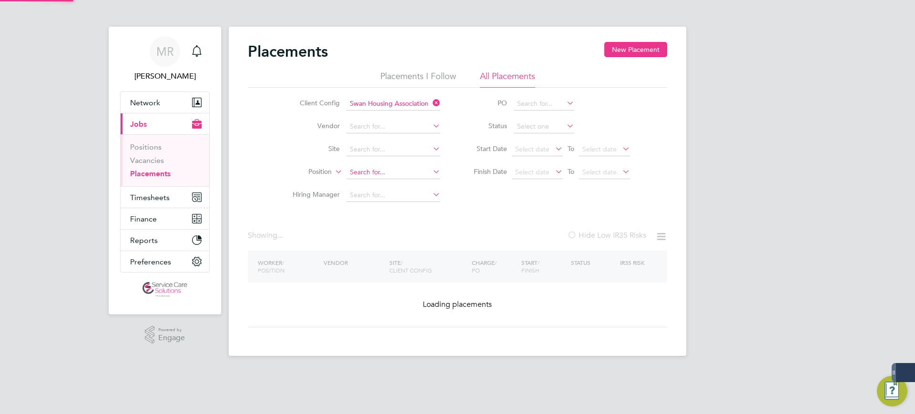
click at [407, 169] on input at bounding box center [393, 172] width 94 height 13
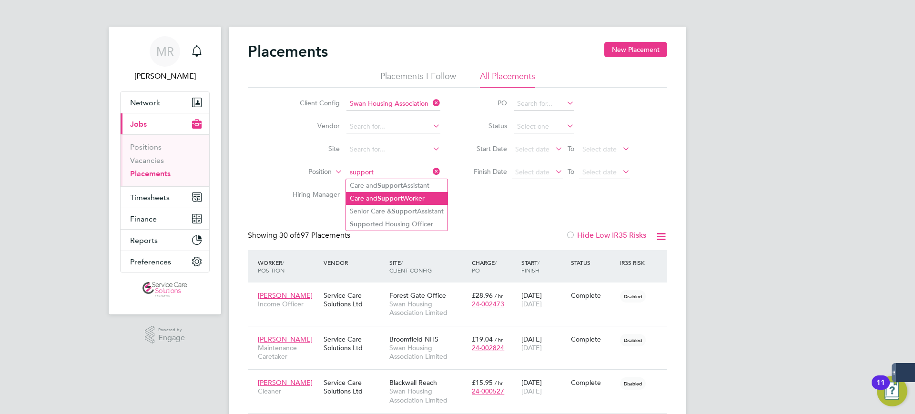
click at [409, 195] on li "Care and Support Worker" at bounding box center [396, 198] width 101 height 13
type input "Care and Support Worker"
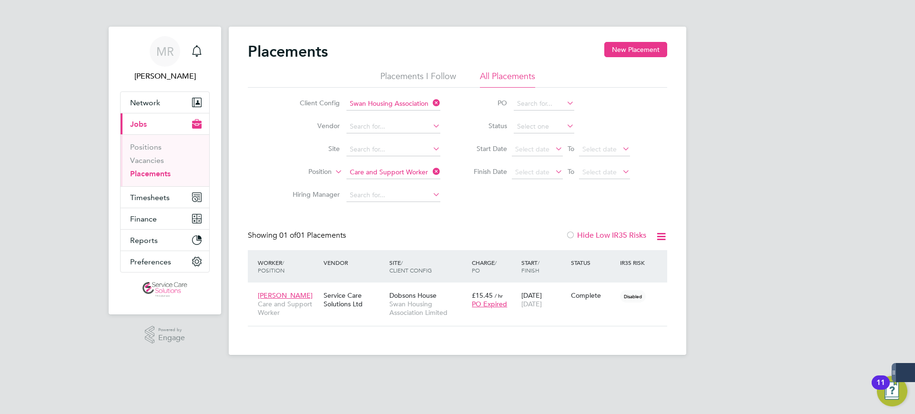
click at [431, 172] on icon at bounding box center [431, 171] width 0 height 13
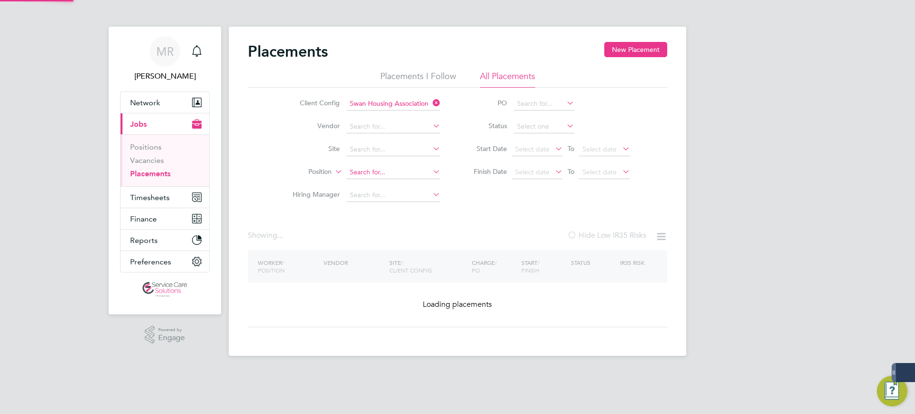
click at [387, 177] on input at bounding box center [393, 172] width 94 height 13
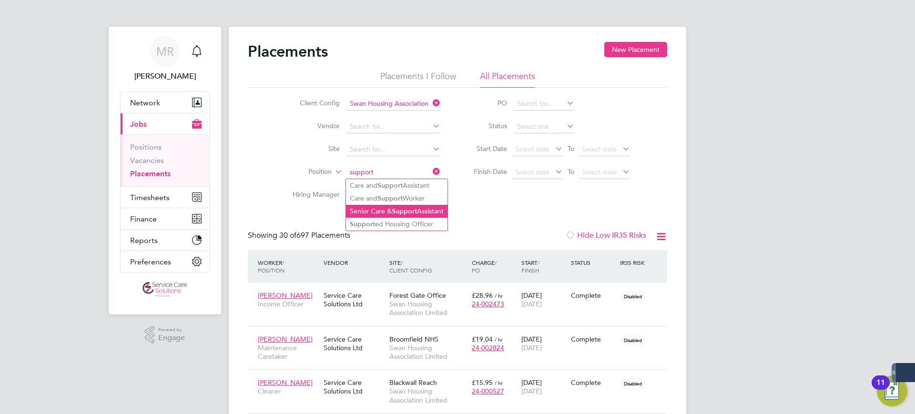
click at [407, 210] on b "Support" at bounding box center [404, 211] width 25 height 8
type input "Senior Care & Support Assistant"
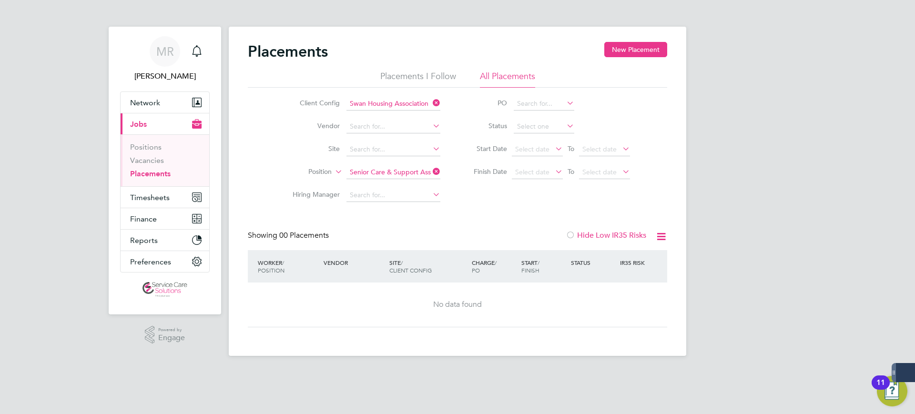
click at [431, 172] on icon at bounding box center [431, 171] width 0 height 13
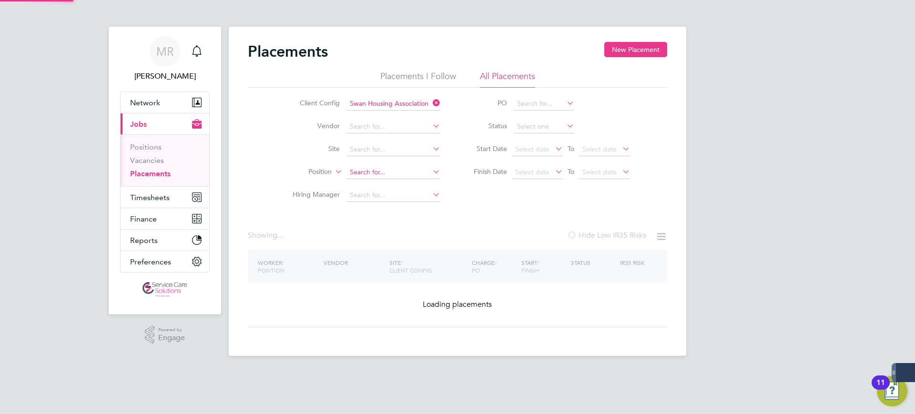
click at [417, 171] on input at bounding box center [393, 172] width 94 height 13
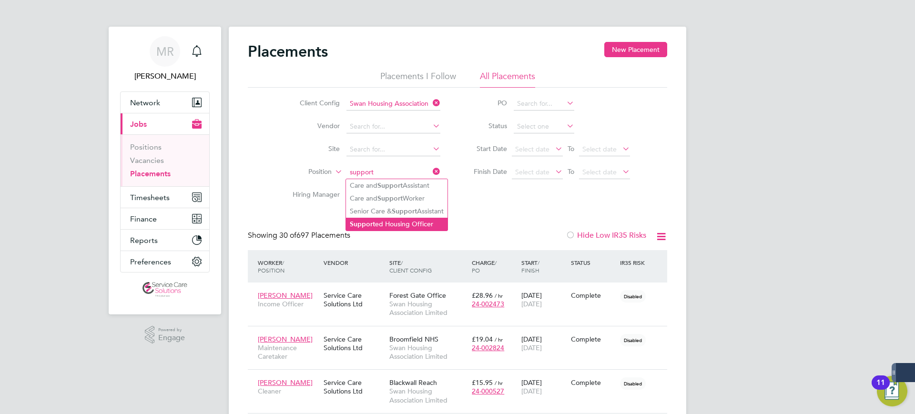
click at [410, 222] on li "Support ed Housing Officer" at bounding box center [396, 224] width 101 height 13
type input "Supported Housing Officer"
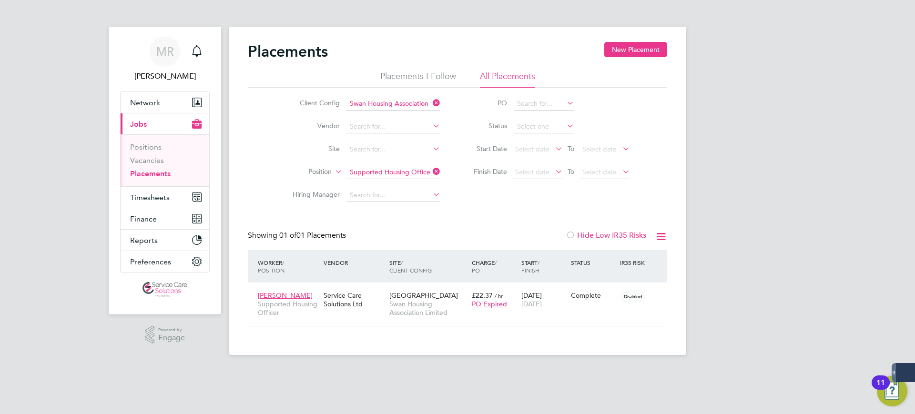
click at [431, 168] on icon at bounding box center [431, 171] width 0 height 13
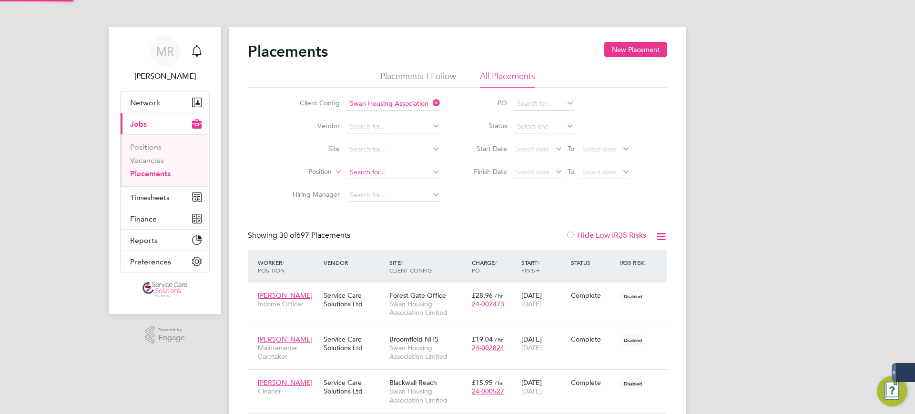
click at [422, 168] on input at bounding box center [393, 172] width 94 height 13
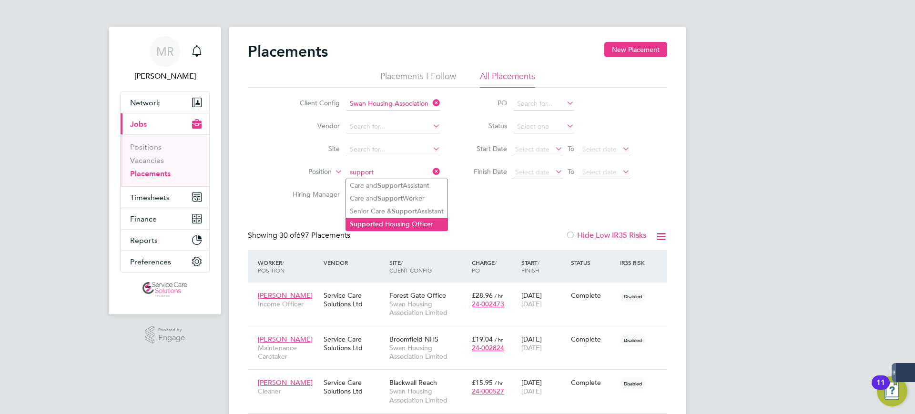
click at [394, 222] on li "Support ed Housing Officer" at bounding box center [396, 224] width 101 height 13
type input "Supported Housing Officer"
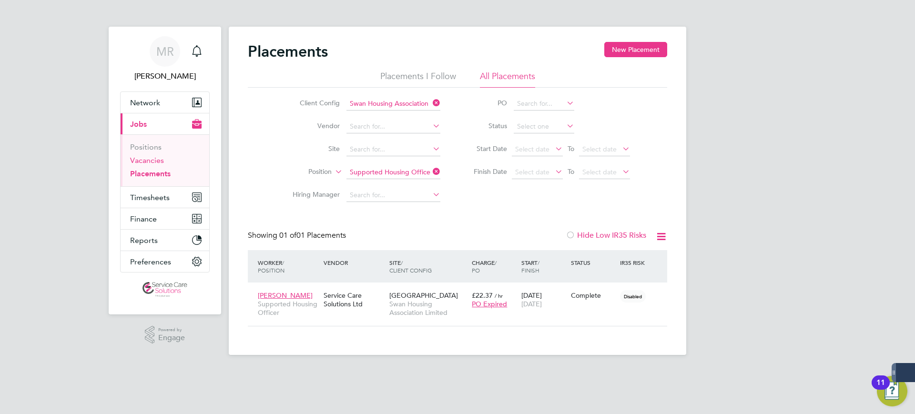
click at [148, 162] on link "Vacancies" at bounding box center [147, 160] width 34 height 9
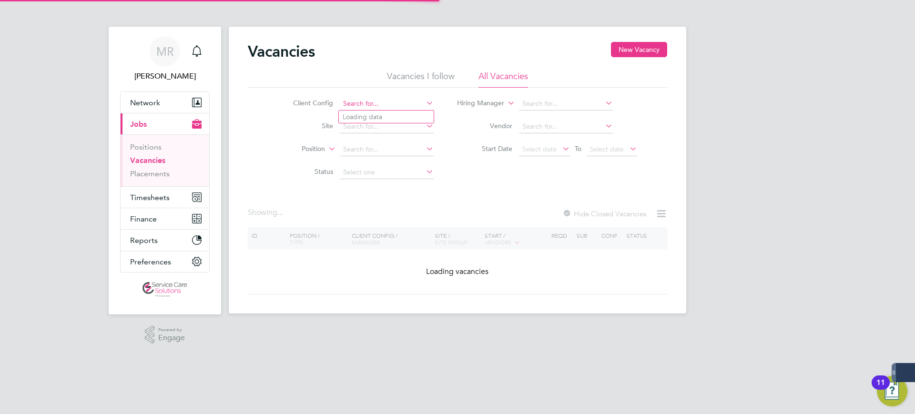
click at [401, 104] on input at bounding box center [387, 103] width 94 height 13
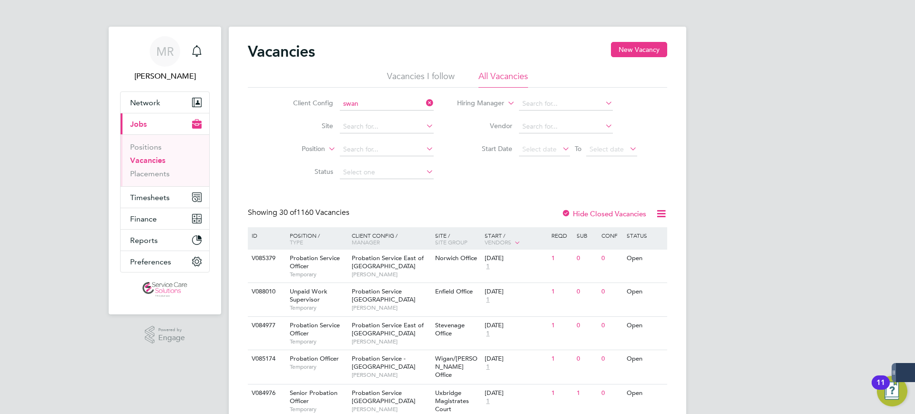
click at [414, 131] on li "Swan Housing Association Limited" at bounding box center [394, 129] width 111 height 13
type input "Swan Housing Association Limited"
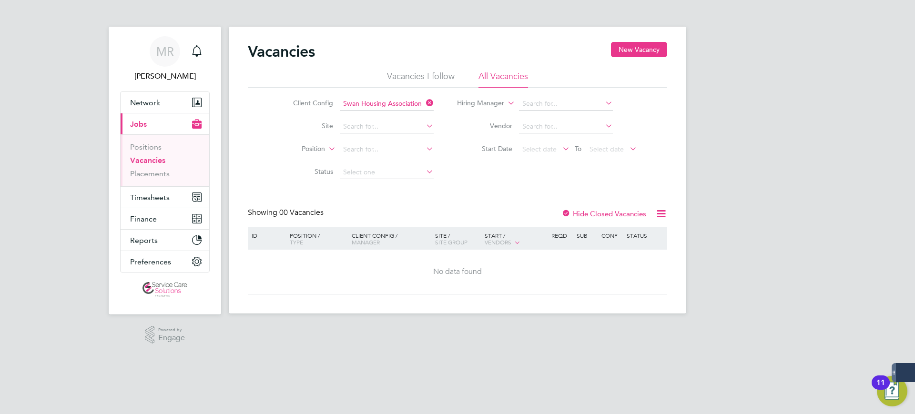
click at [564, 211] on div at bounding box center [566, 215] width 10 height 10
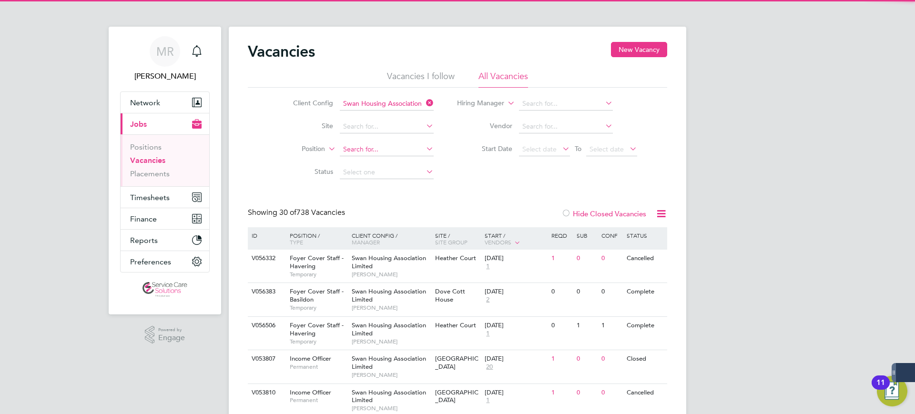
click at [356, 154] on input at bounding box center [387, 149] width 94 height 13
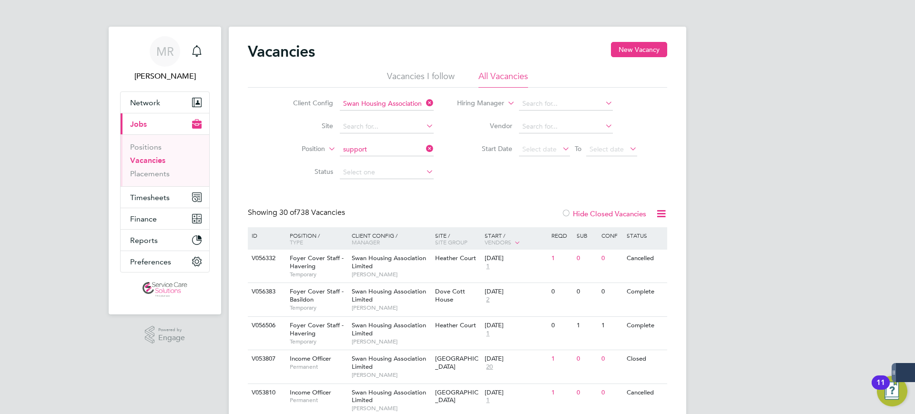
click at [388, 189] on b "Support" at bounding box center [397, 188] width 25 height 8
type input "Senior Care & Support Assistant"
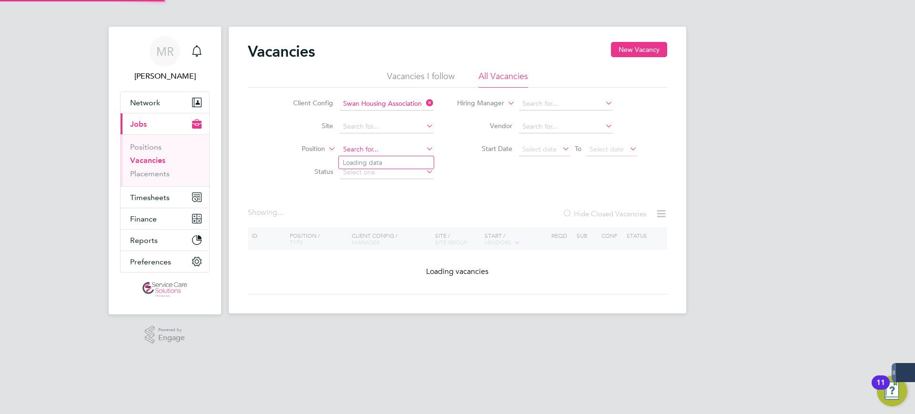
click at [385, 150] on input at bounding box center [387, 149] width 94 height 13
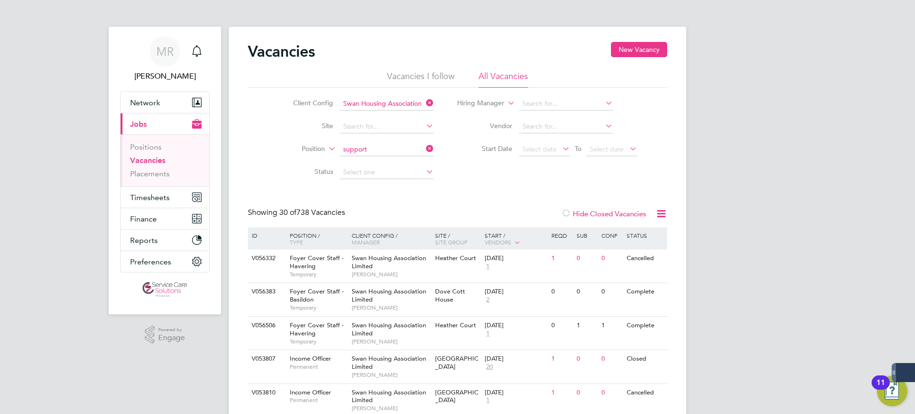
click at [413, 197] on li "Support ed Housing Officer" at bounding box center [389, 201] width 101 height 13
type input "Supported Housing Officer"
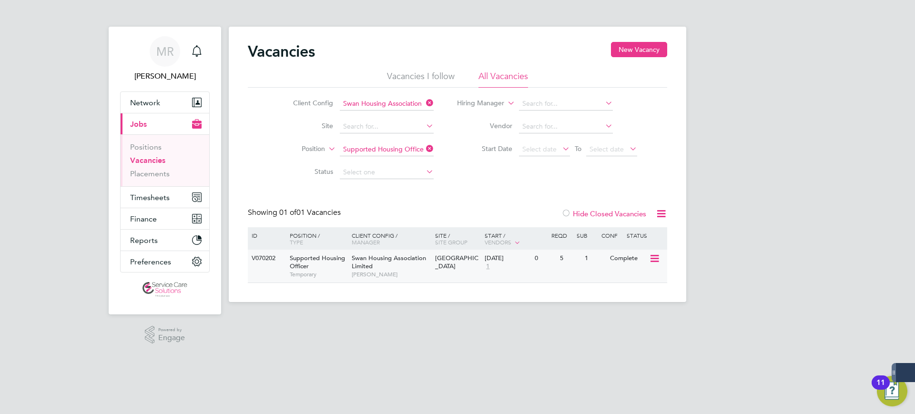
click at [523, 260] on div "[DATE]" at bounding box center [507, 258] width 45 height 8
click at [157, 198] on span "Timesheets" at bounding box center [150, 197] width 40 height 9
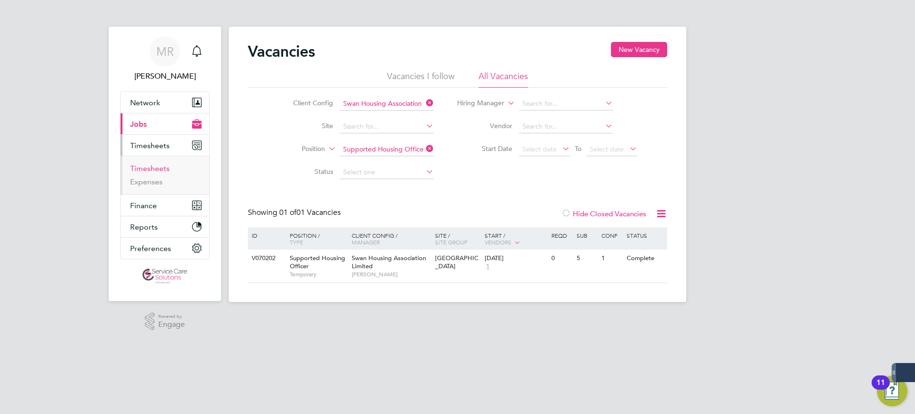
click at [161, 170] on link "Timesheets" at bounding box center [150, 168] width 40 height 9
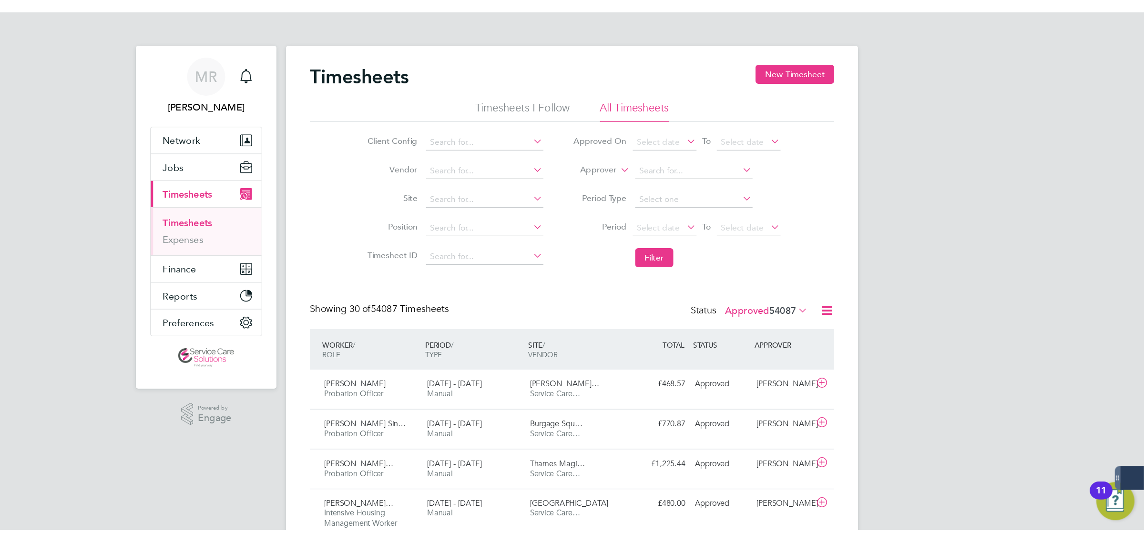
scroll to position [32, 52]
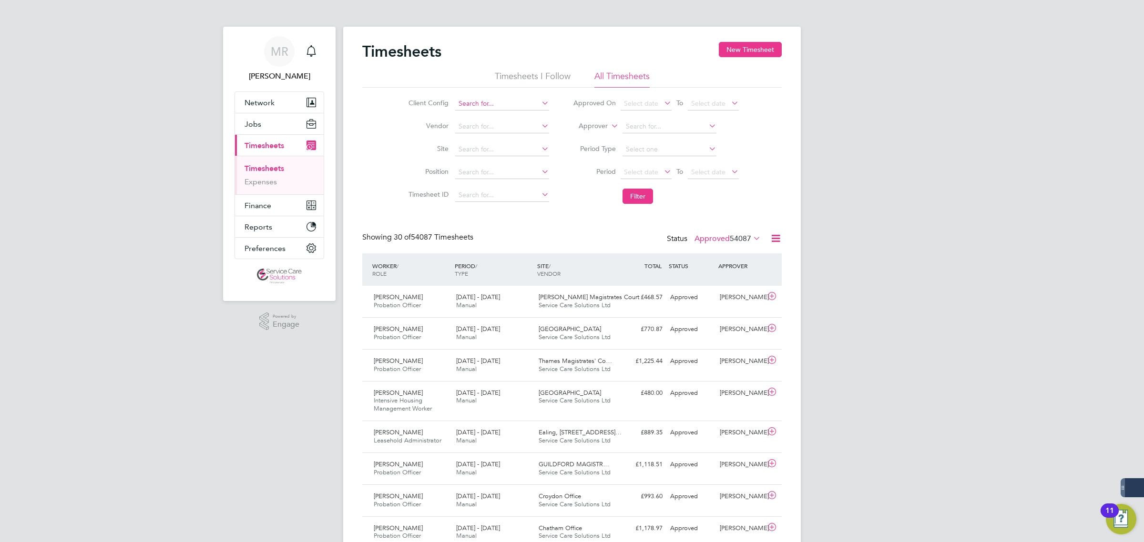
click at [487, 105] on input at bounding box center [502, 103] width 94 height 13
type input "sou"
click at [476, 105] on input at bounding box center [502, 103] width 94 height 13
click at [532, 152] on li "South ern Housing" at bounding box center [504, 155] width 101 height 13
type input "Southern Housing"
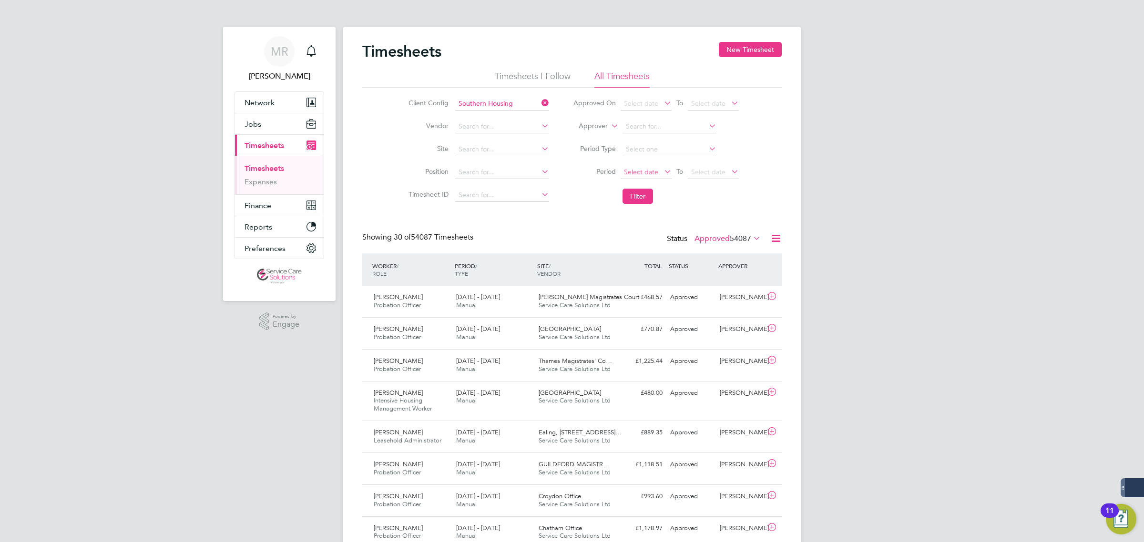
click at [639, 171] on span "Select date" at bounding box center [641, 172] width 34 height 9
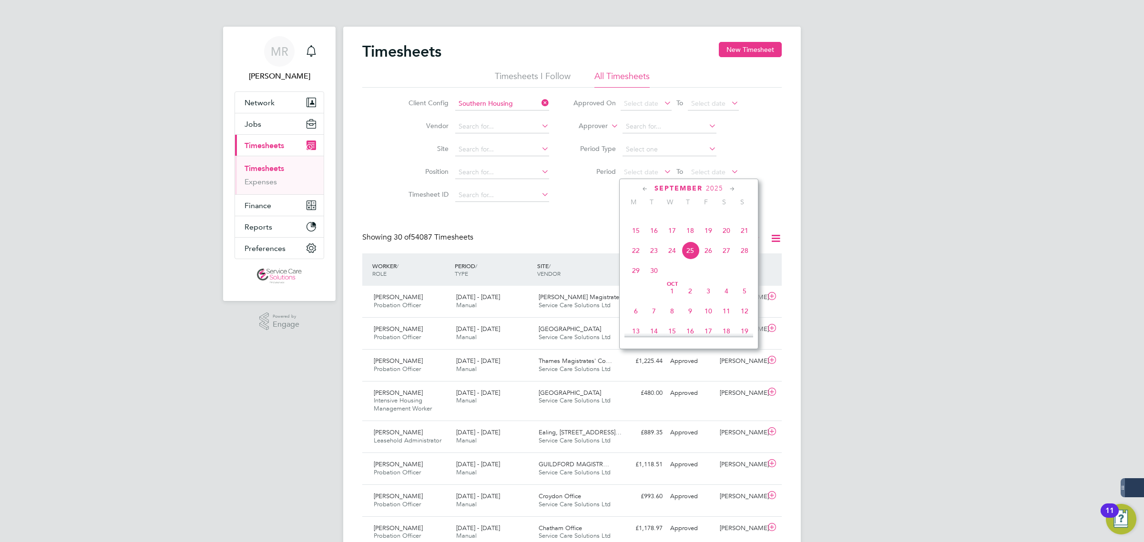
click at [644, 189] on icon at bounding box center [644, 189] width 9 height 10
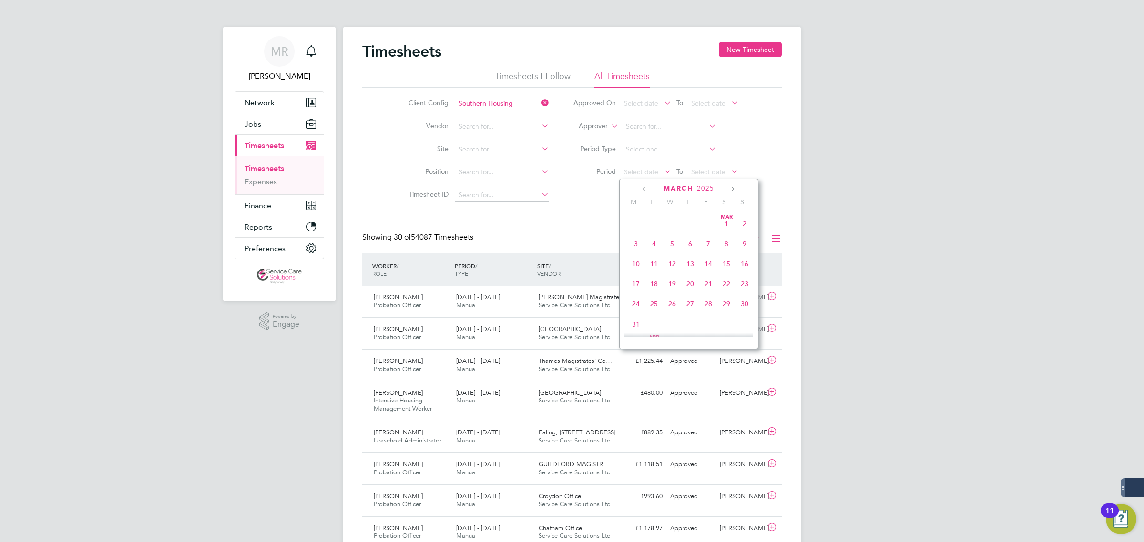
click at [642, 189] on icon at bounding box center [644, 189] width 9 height 10
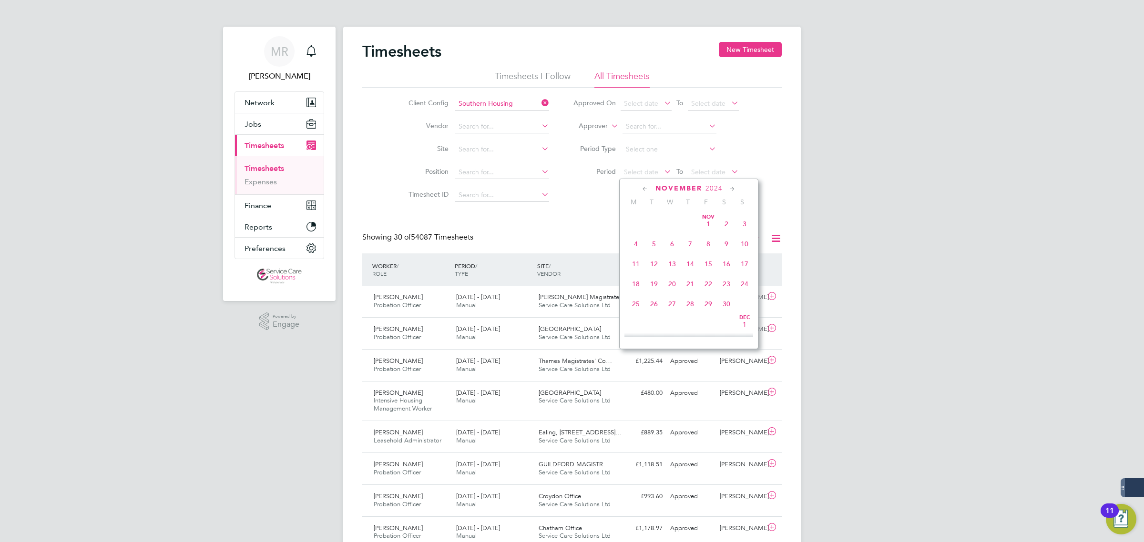
click at [641, 189] on icon at bounding box center [644, 189] width 9 height 10
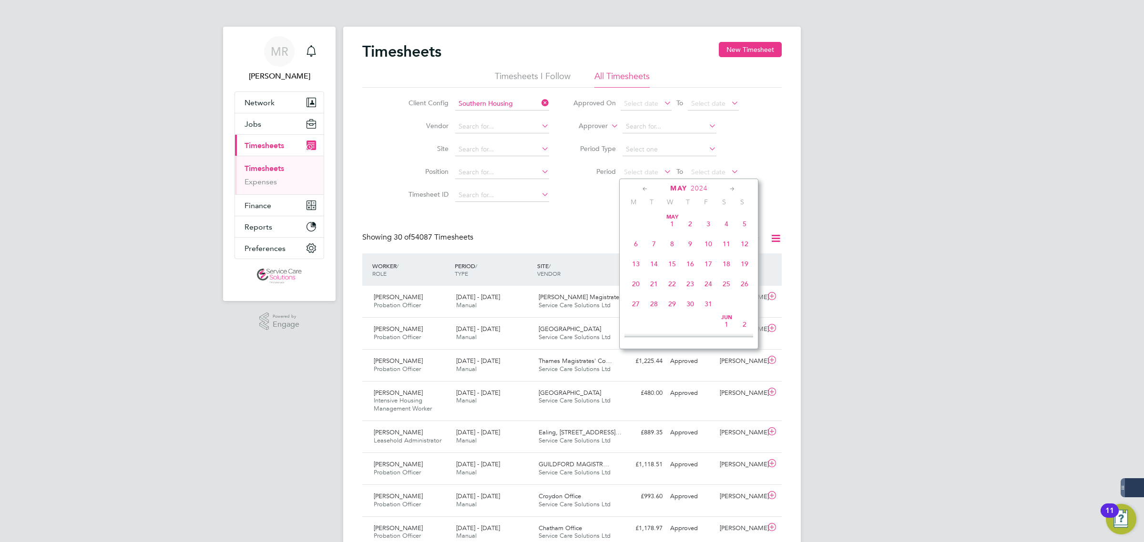
click at [641, 189] on icon at bounding box center [644, 189] width 9 height 10
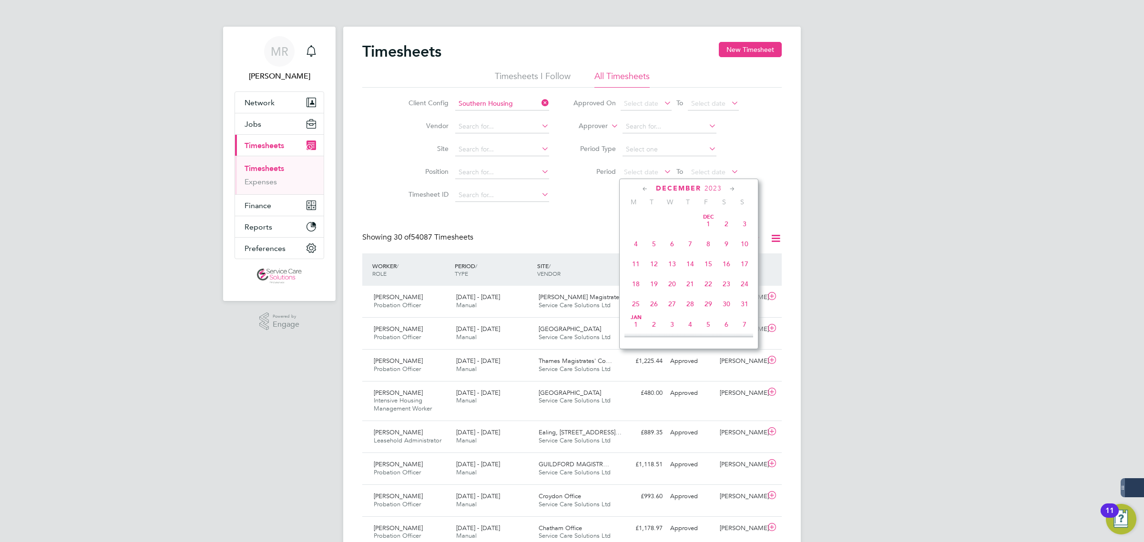
click at [641, 189] on icon at bounding box center [644, 189] width 9 height 10
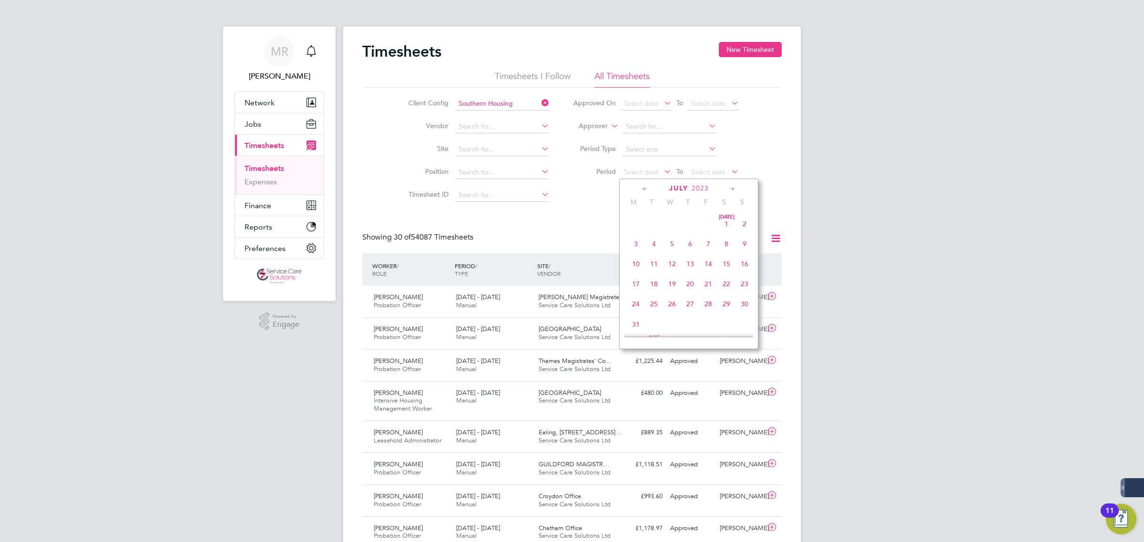
click at [641, 189] on icon at bounding box center [644, 189] width 9 height 10
click at [637, 246] on span "3" at bounding box center [636, 244] width 18 height 18
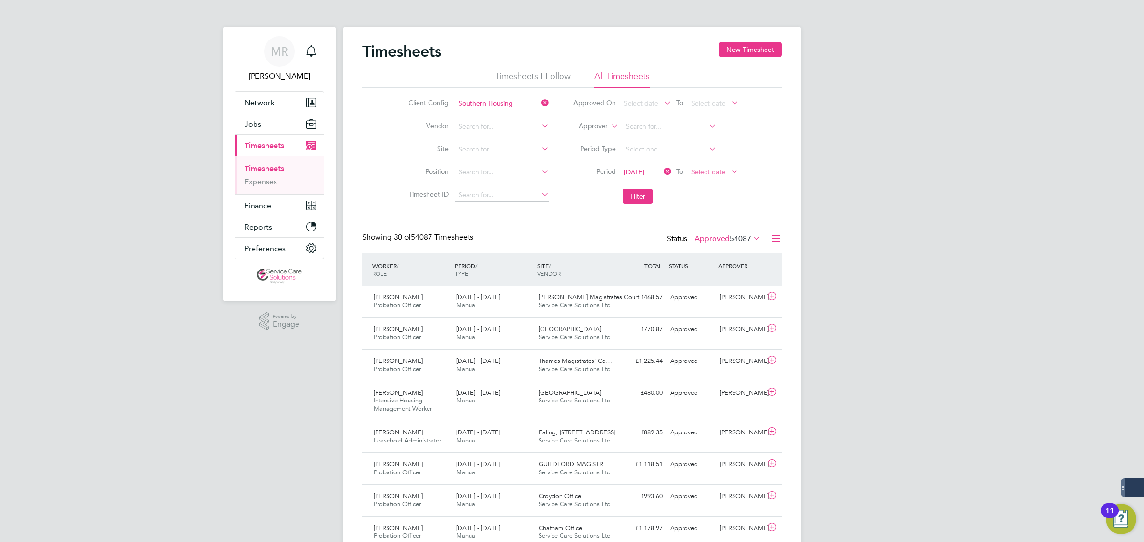
click at [709, 171] on span "Select date" at bounding box center [708, 172] width 34 height 9
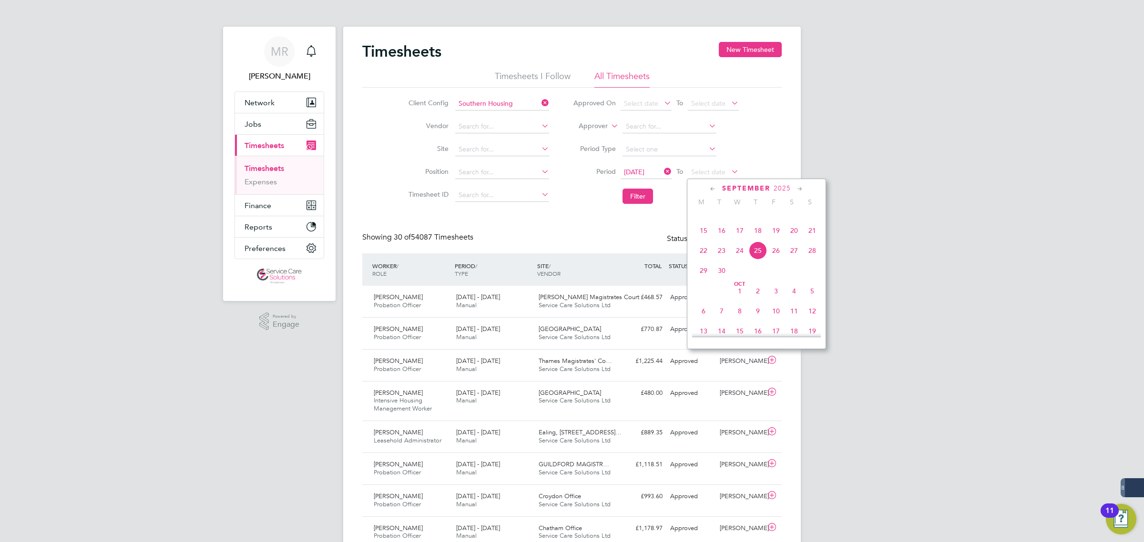
click at [711, 189] on icon at bounding box center [712, 189] width 9 height 10
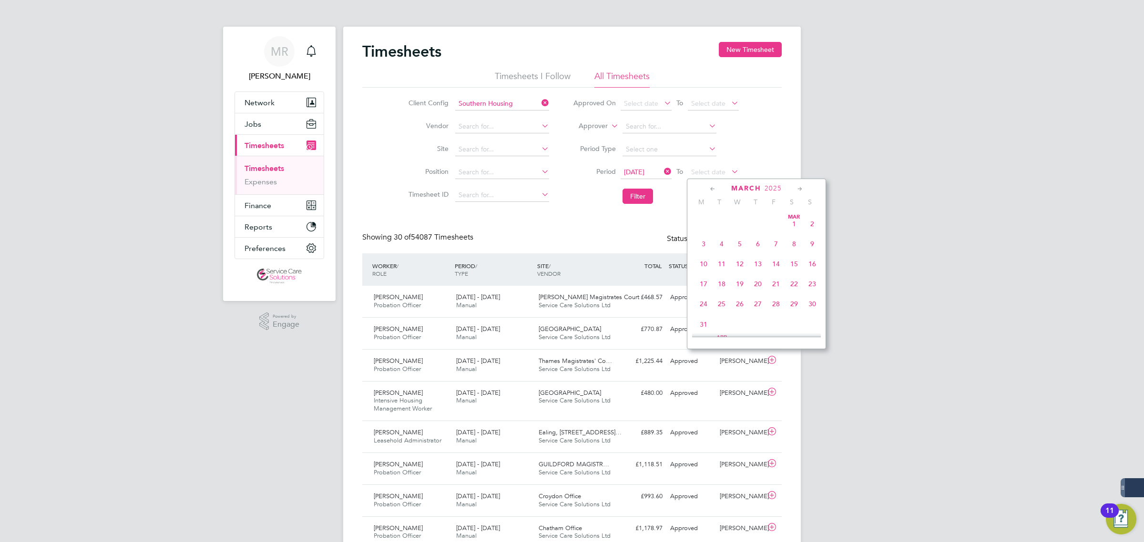
click at [711, 189] on icon at bounding box center [712, 189] width 9 height 10
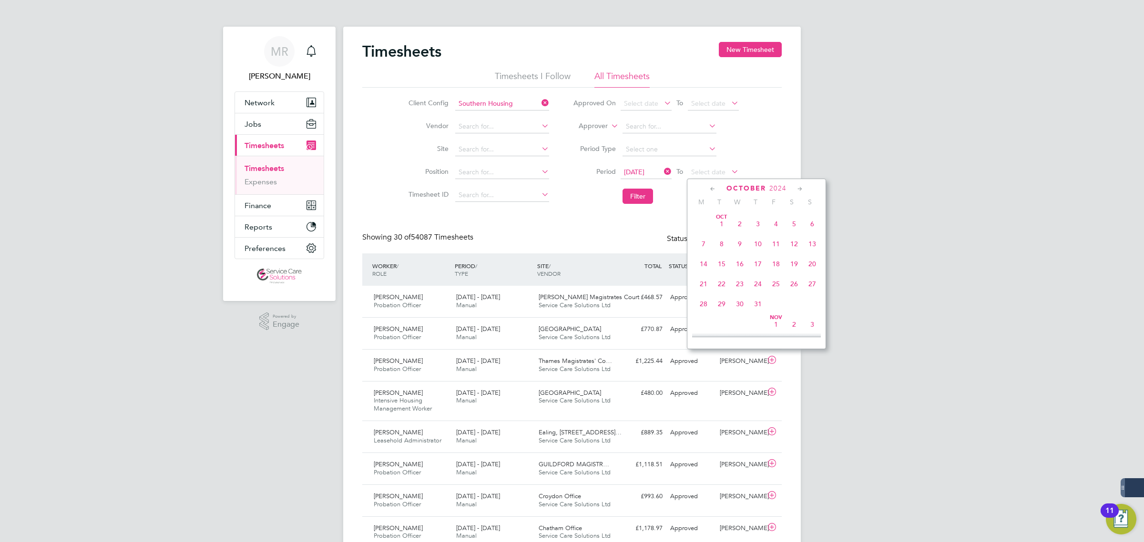
click at [711, 189] on icon at bounding box center [712, 189] width 9 height 10
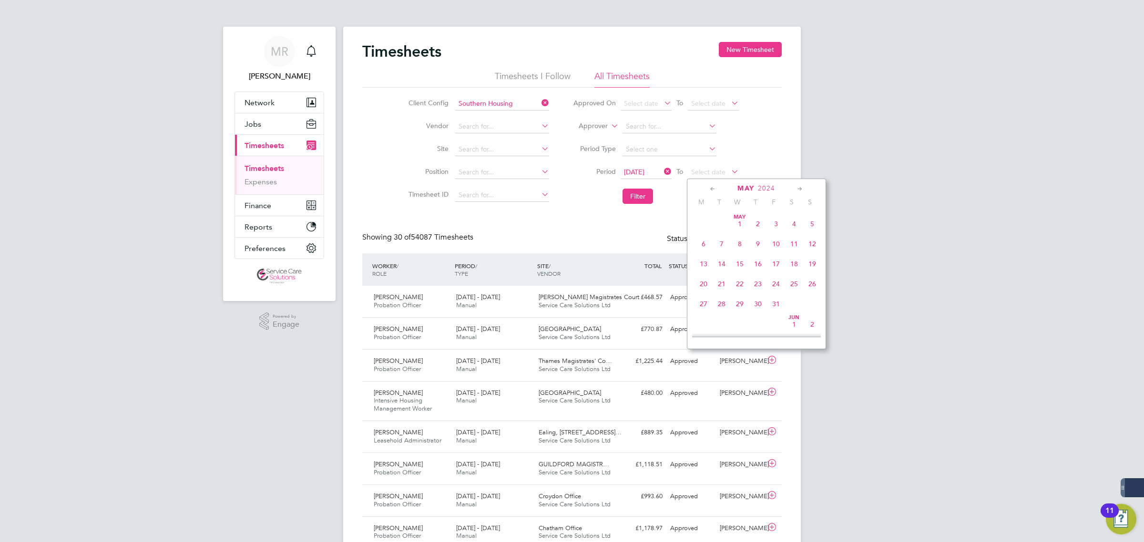
click at [711, 189] on icon at bounding box center [712, 189] width 9 height 10
click at [814, 310] on span "31" at bounding box center [812, 304] width 18 height 18
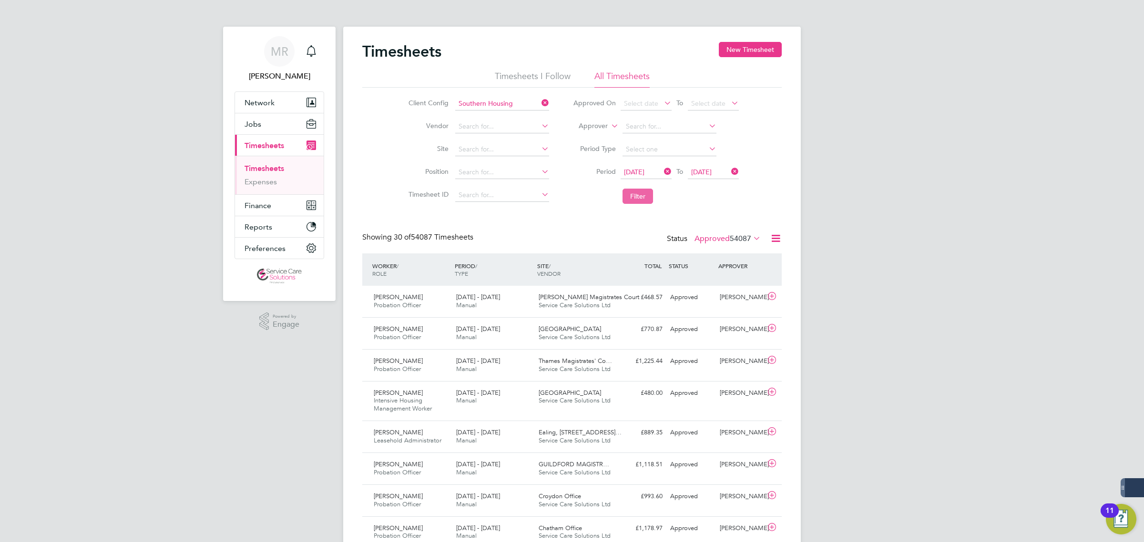
click at [649, 198] on button "Filter" at bounding box center [637, 196] width 30 height 15
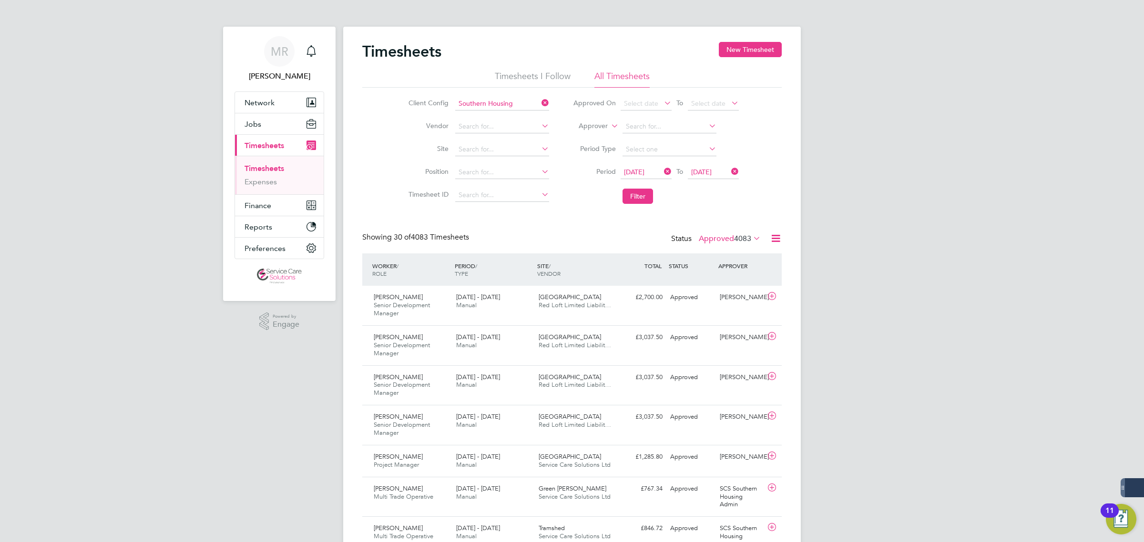
click at [777, 240] on icon at bounding box center [776, 239] width 12 height 12
click at [735, 280] on li "Download Timesheets Report" at bounding box center [716, 280] width 126 height 13
click at [522, 99] on input at bounding box center [502, 103] width 94 height 13
click at [497, 129] on li "Swan Housing Association Limited" at bounding box center [509, 129] width 111 height 13
type input "Swan Housing Association Limited"
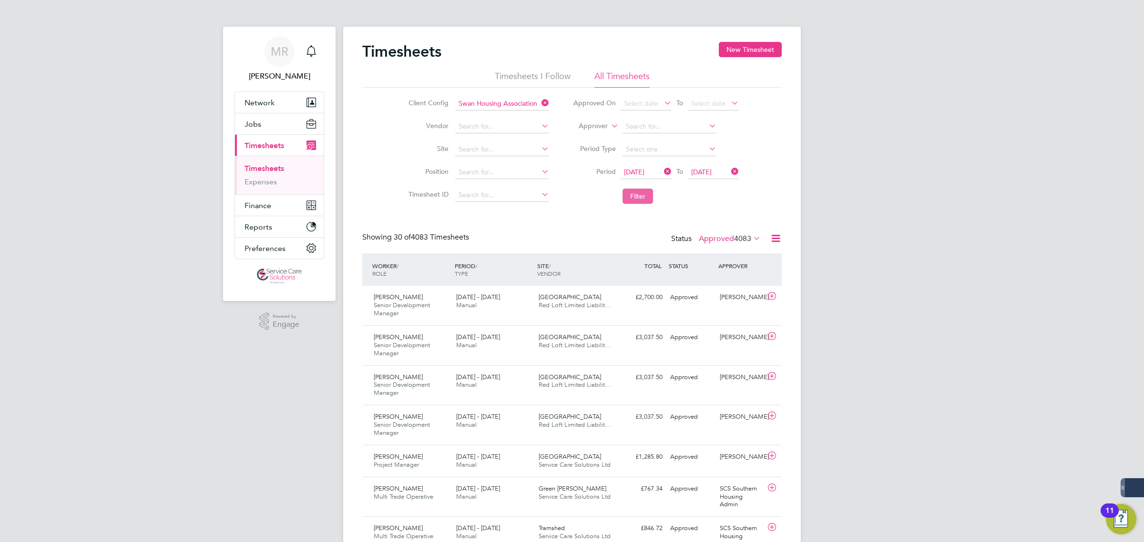
click at [640, 196] on button "Filter" at bounding box center [637, 196] width 30 height 15
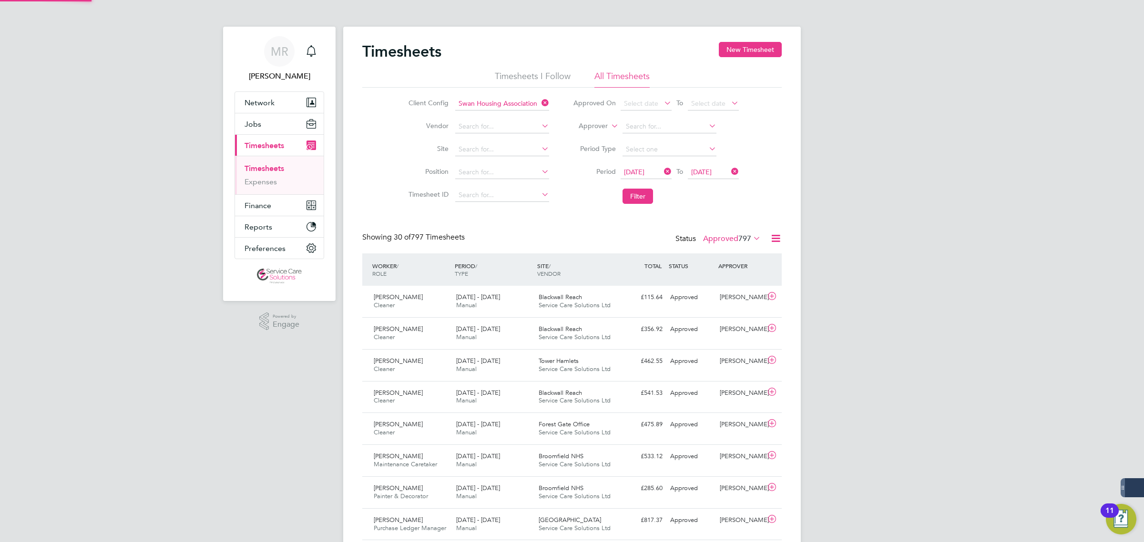
scroll to position [24, 82]
click at [774, 239] on icon at bounding box center [776, 239] width 12 height 12
click at [732, 277] on li "Download Timesheets Report" at bounding box center [716, 280] width 126 height 13
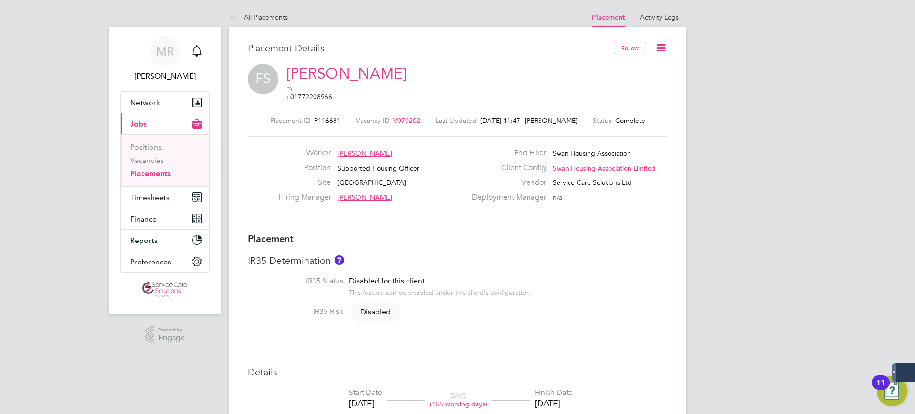
scroll to position [15, 188]
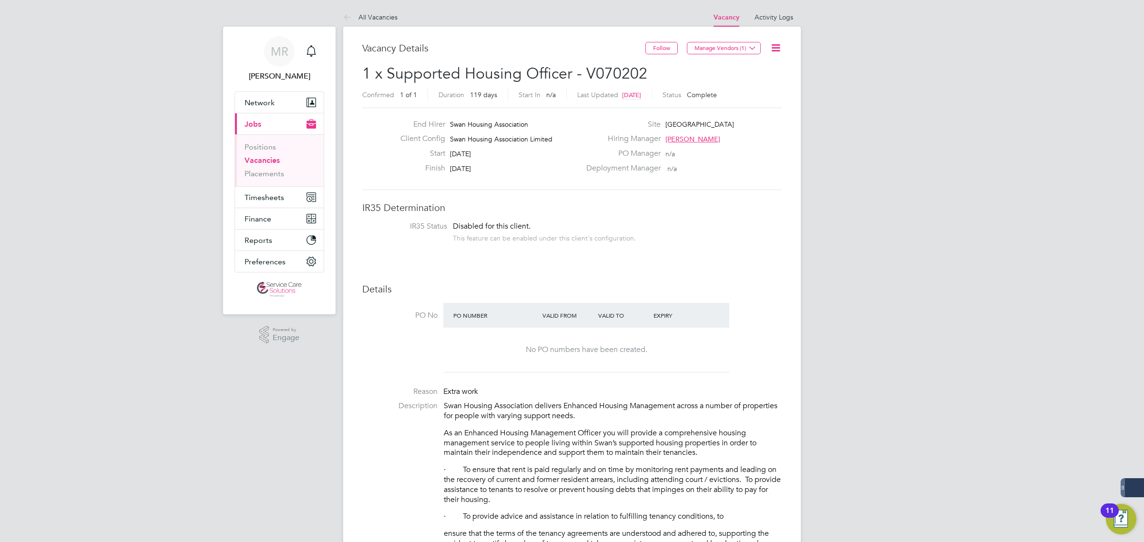
scroll to position [16, 82]
